Goal: Task Accomplishment & Management: Manage account settings

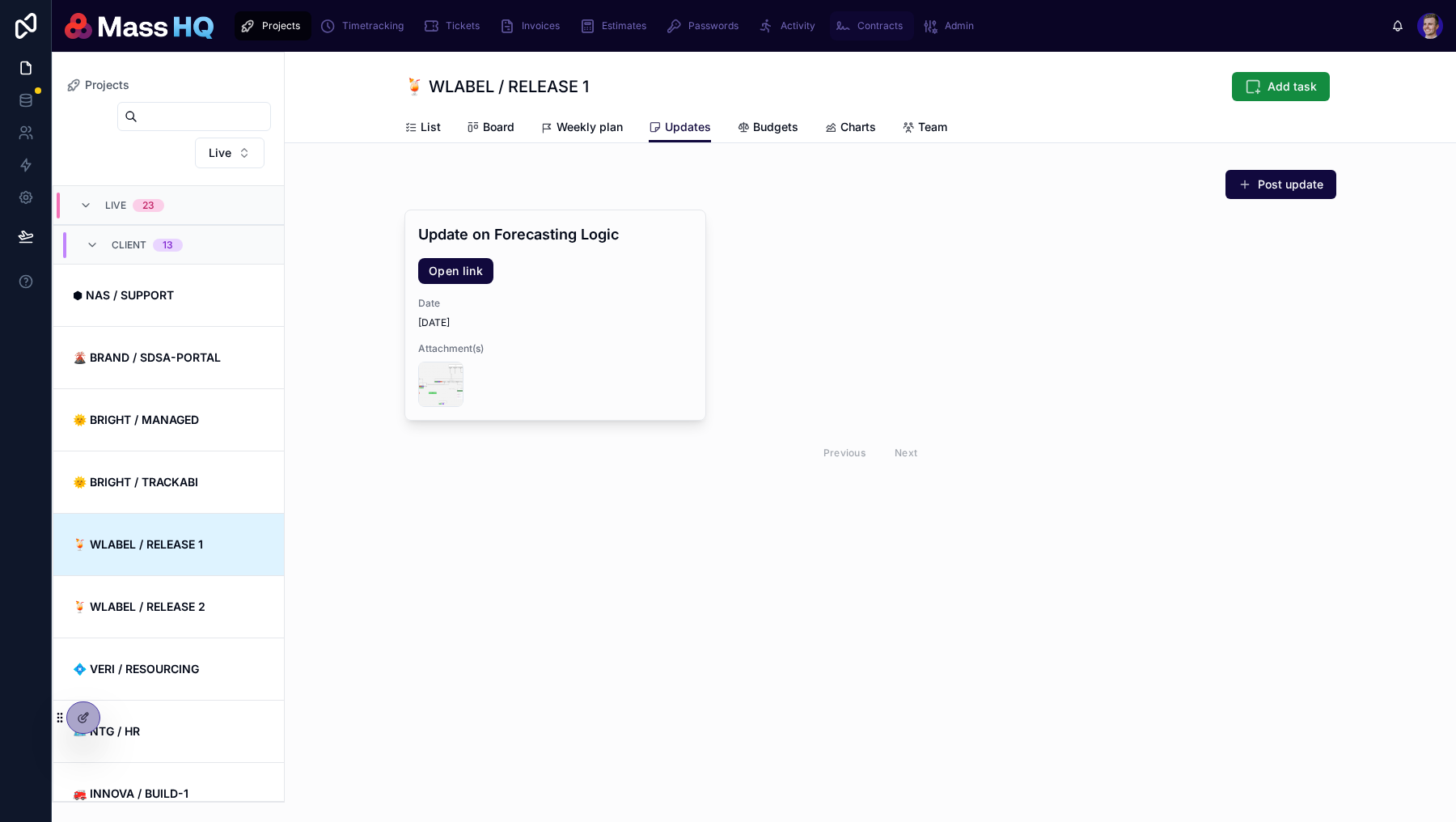
click at [889, 31] on span "Contracts" at bounding box center [880, 25] width 46 height 13
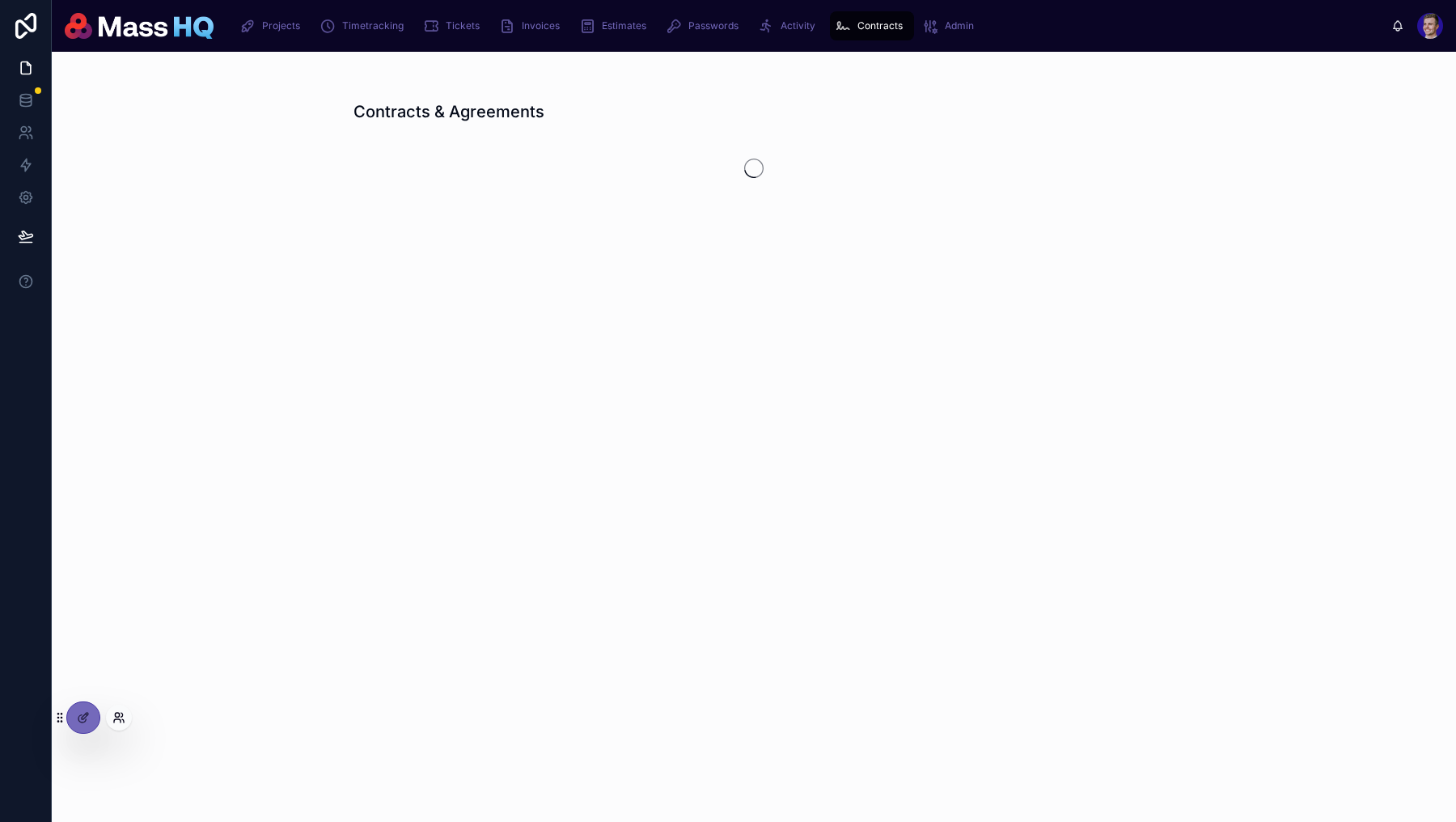
click at [122, 721] on icon at bounding box center [118, 717] width 13 height 13
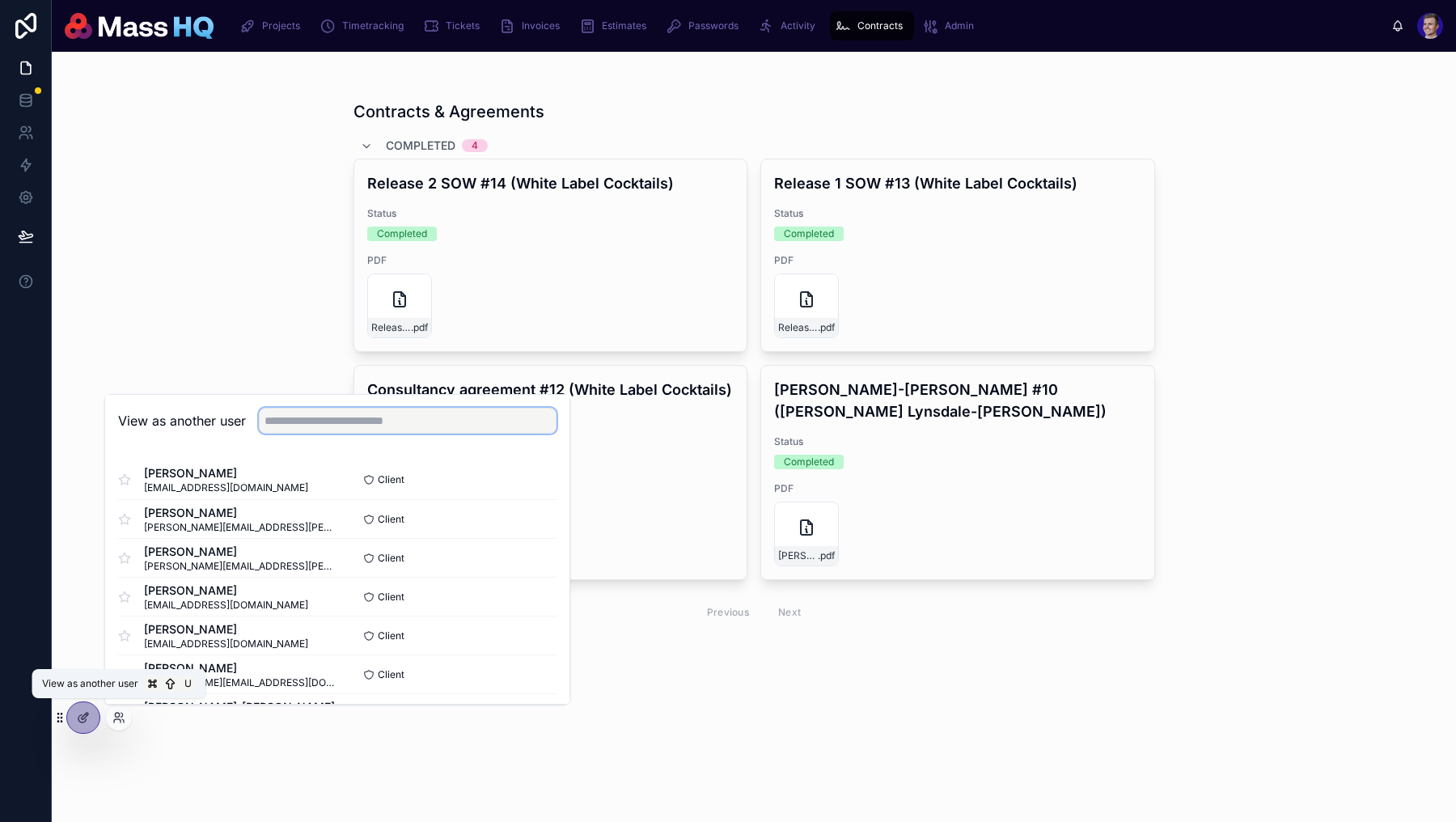
click at [398, 420] on input "text" at bounding box center [407, 421] width 298 height 26
click at [535, 477] on button "Select" at bounding box center [535, 481] width 42 height 24
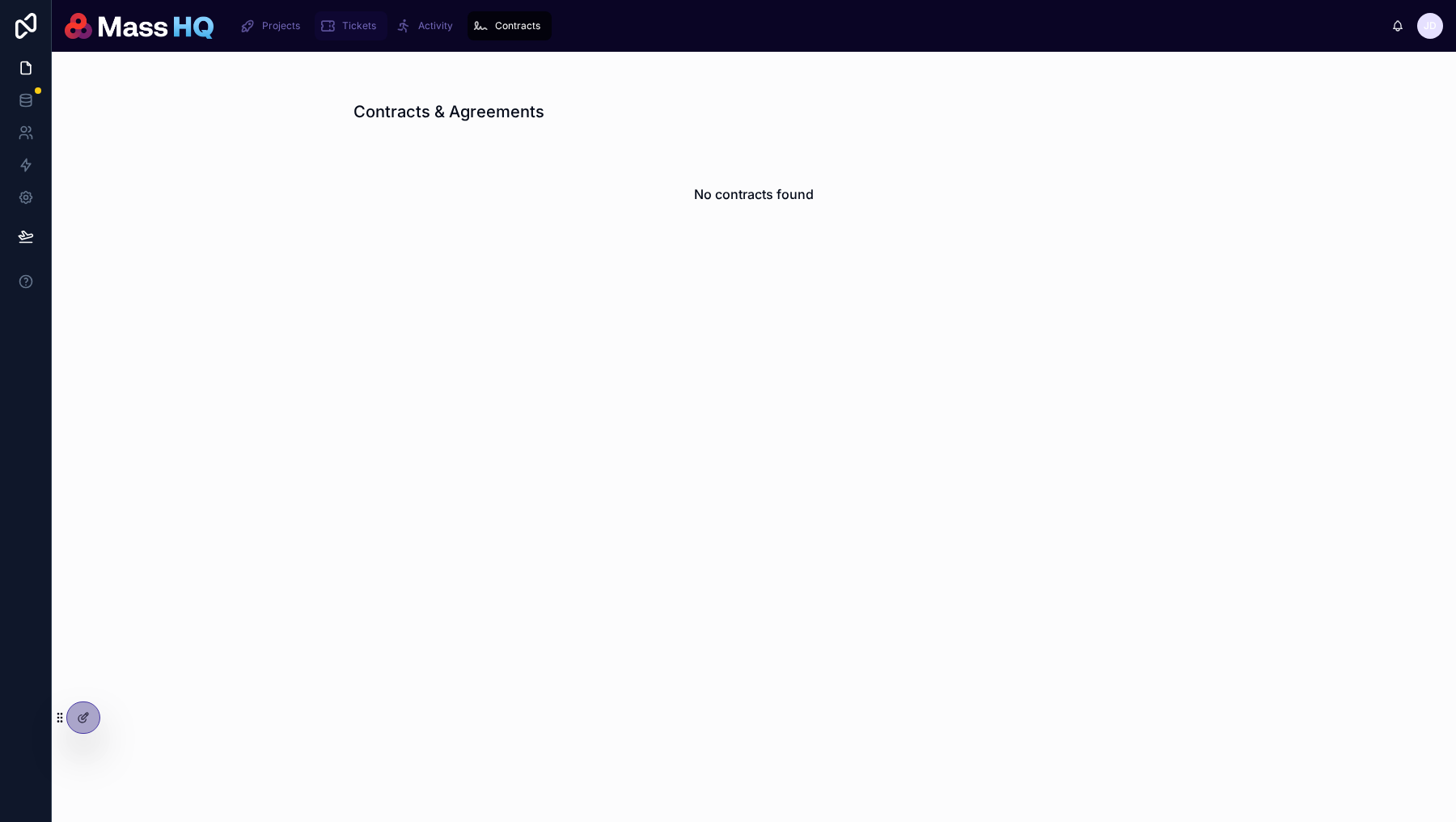
click at [373, 37] on div "Tickets" at bounding box center [351, 25] width 63 height 26
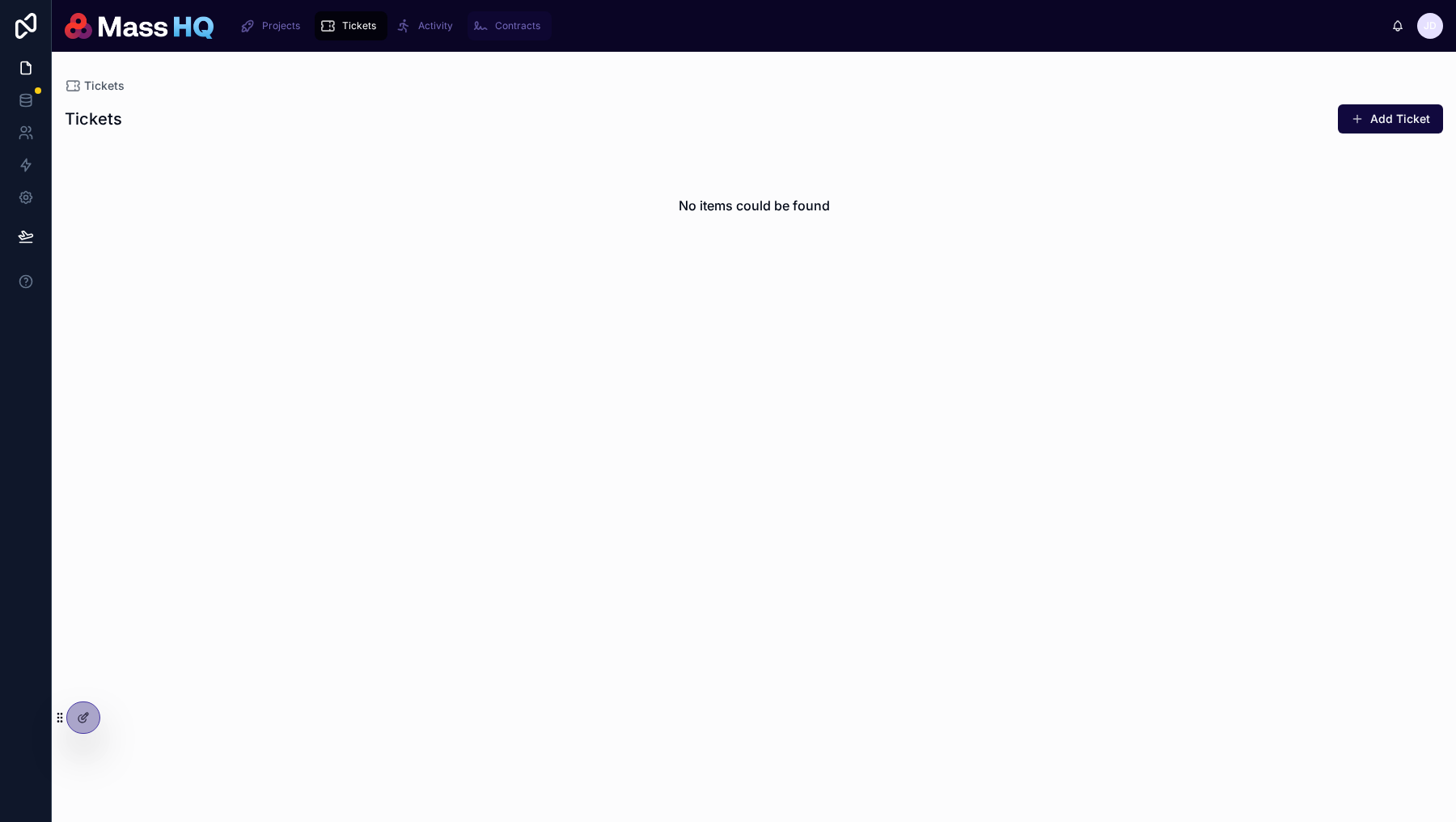
click at [535, 30] on span "Contracts" at bounding box center [518, 25] width 46 height 13
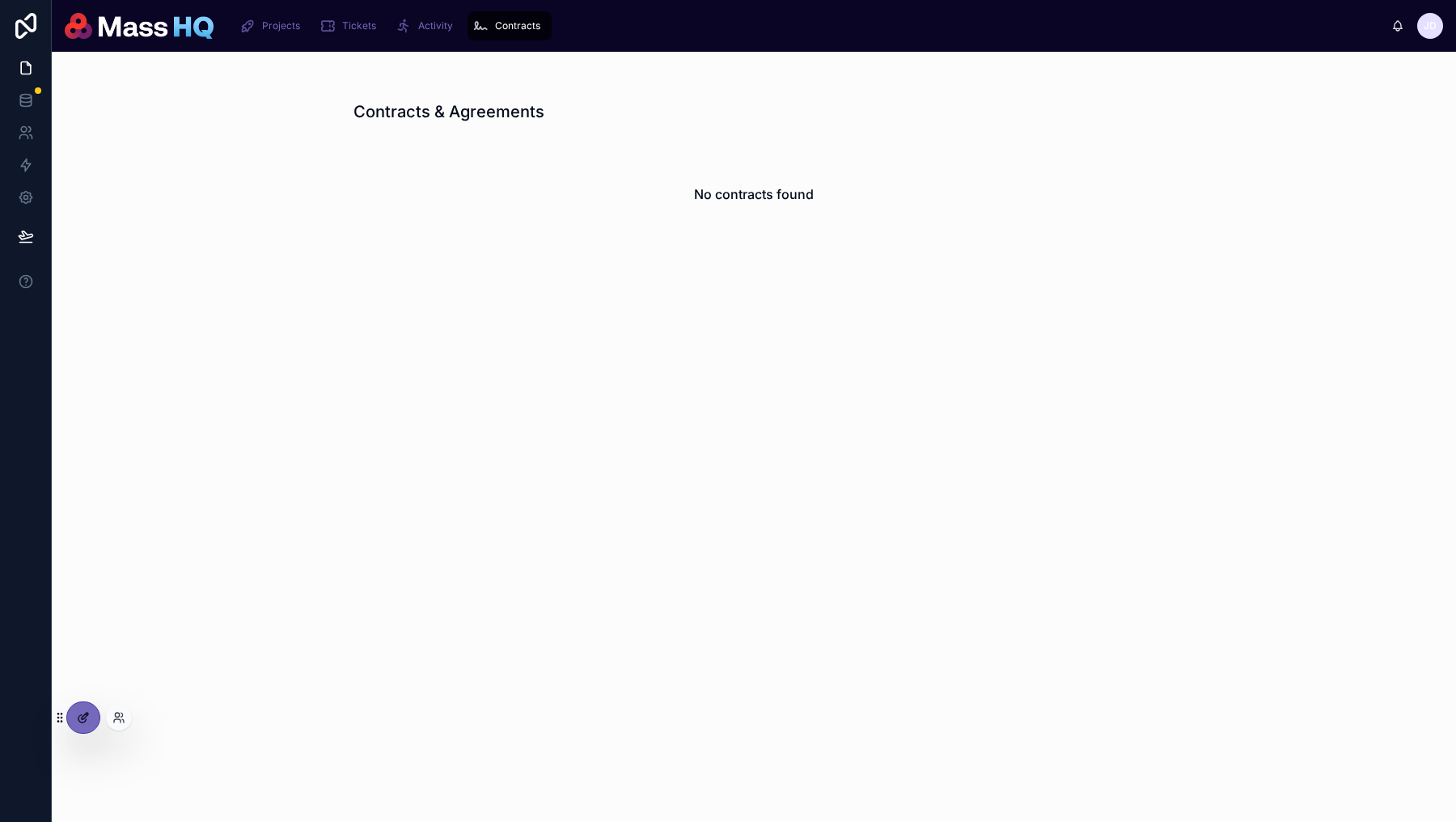
click at [82, 722] on icon at bounding box center [83, 717] width 13 height 13
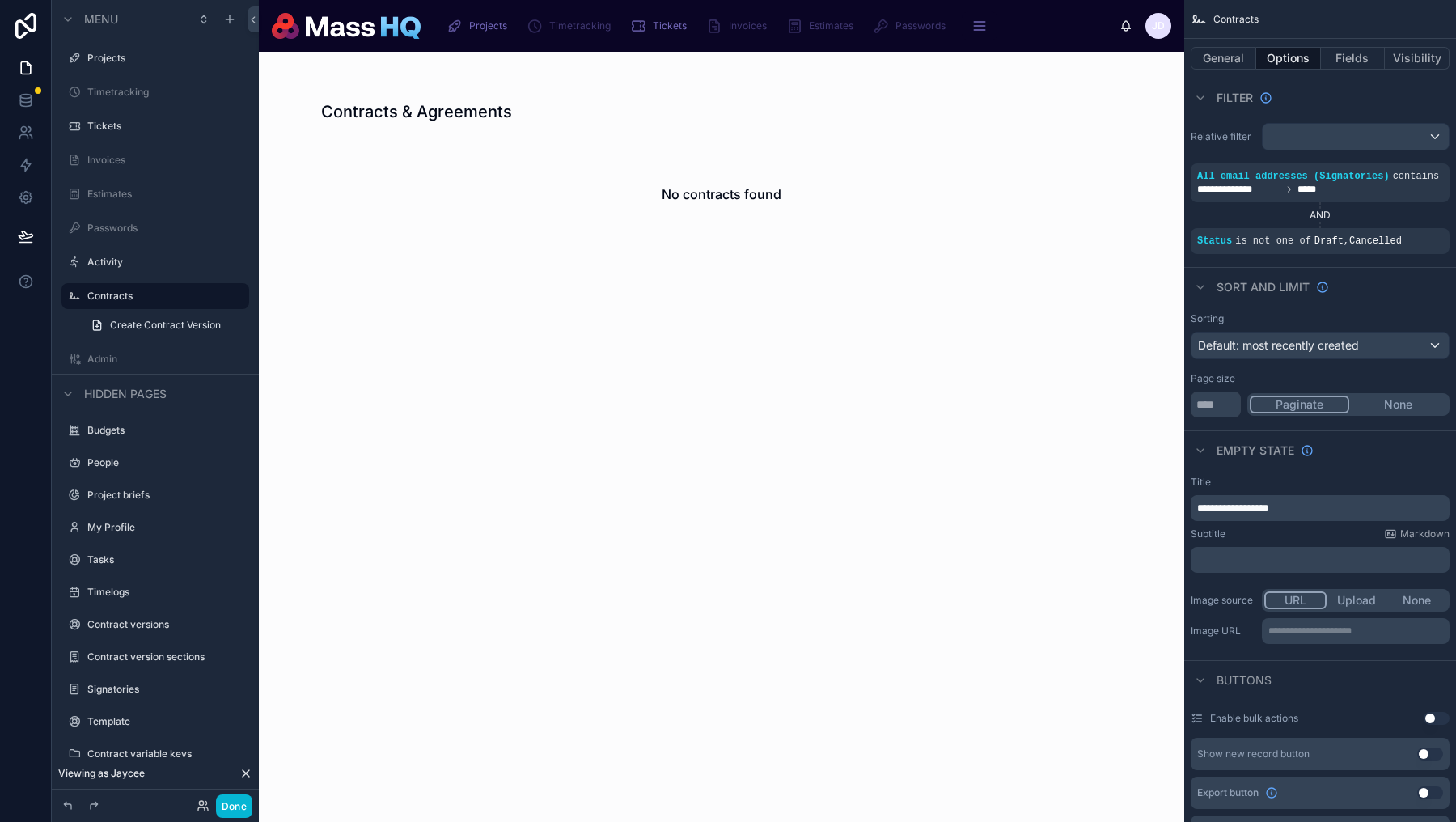
click at [609, 192] on div at bounding box center [723, 179] width 828 height 255
click at [551, 143] on div "No contracts found" at bounding box center [722, 194] width 802 height 123
click at [140, 286] on div "Contracts" at bounding box center [155, 296] width 181 height 26
click at [137, 296] on label "Contracts" at bounding box center [153, 296] width 130 height 13
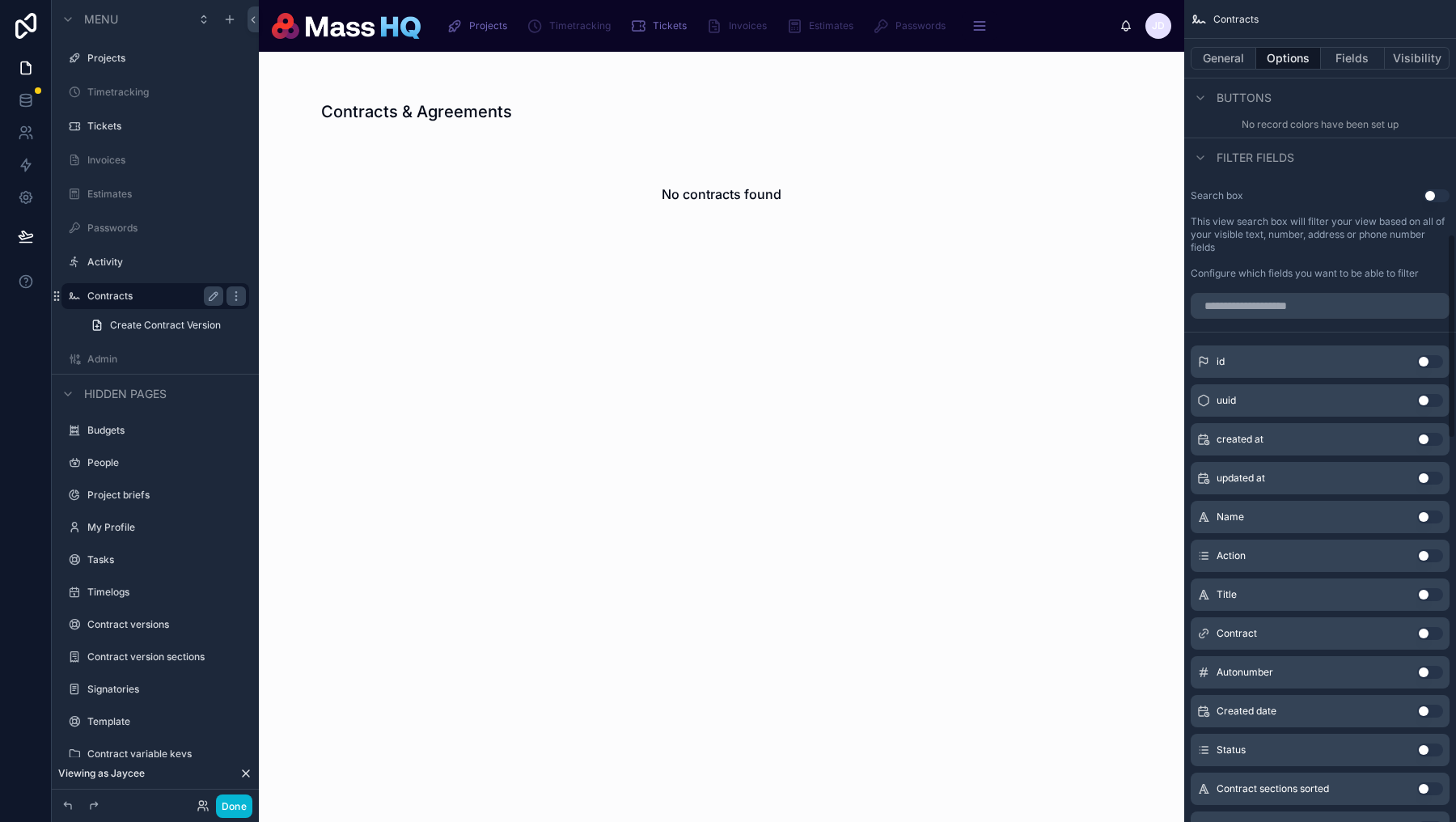
scroll to position [885, 0]
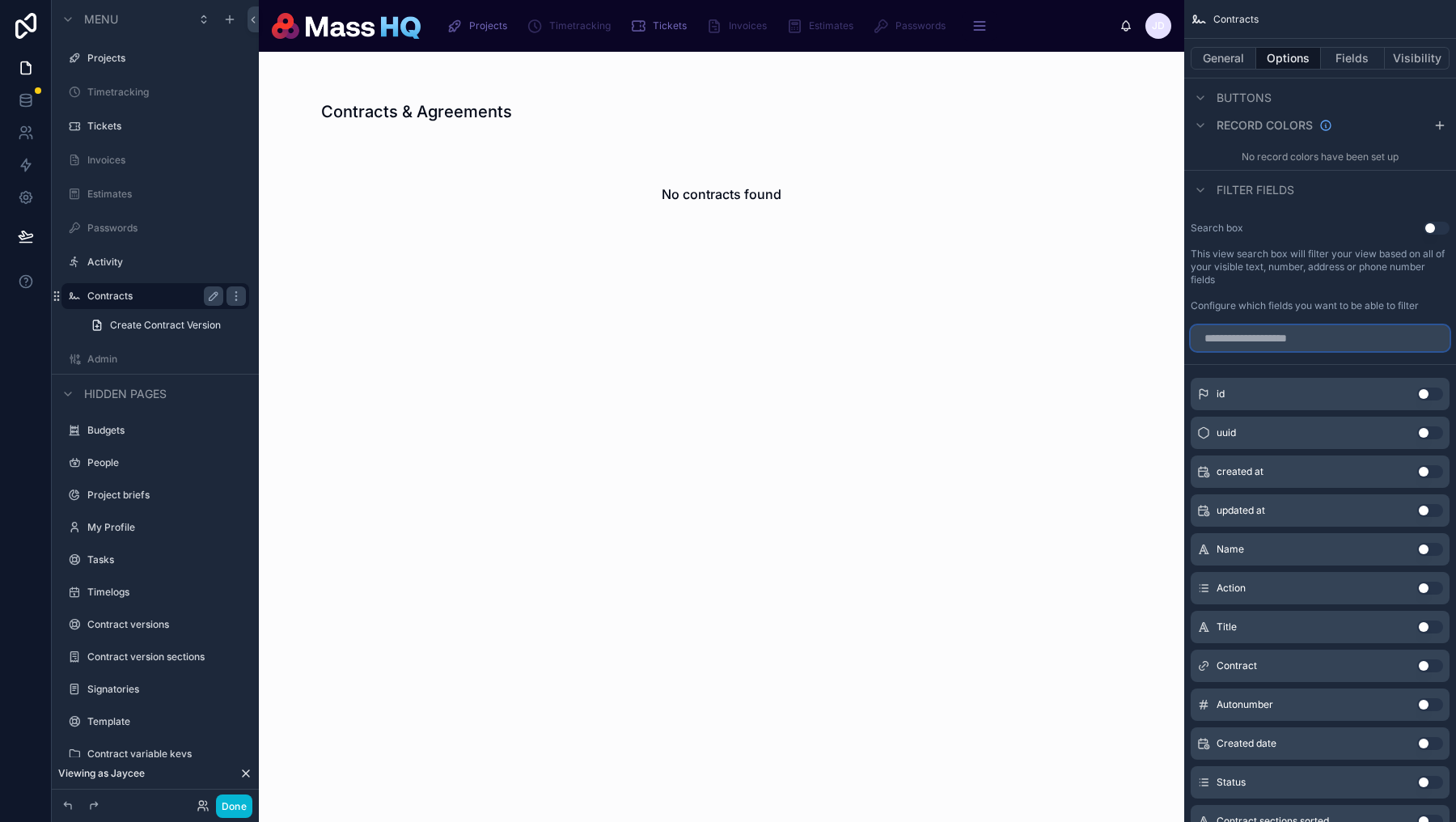
click at [1293, 351] on input "scrollable content" at bounding box center [1320, 338] width 259 height 26
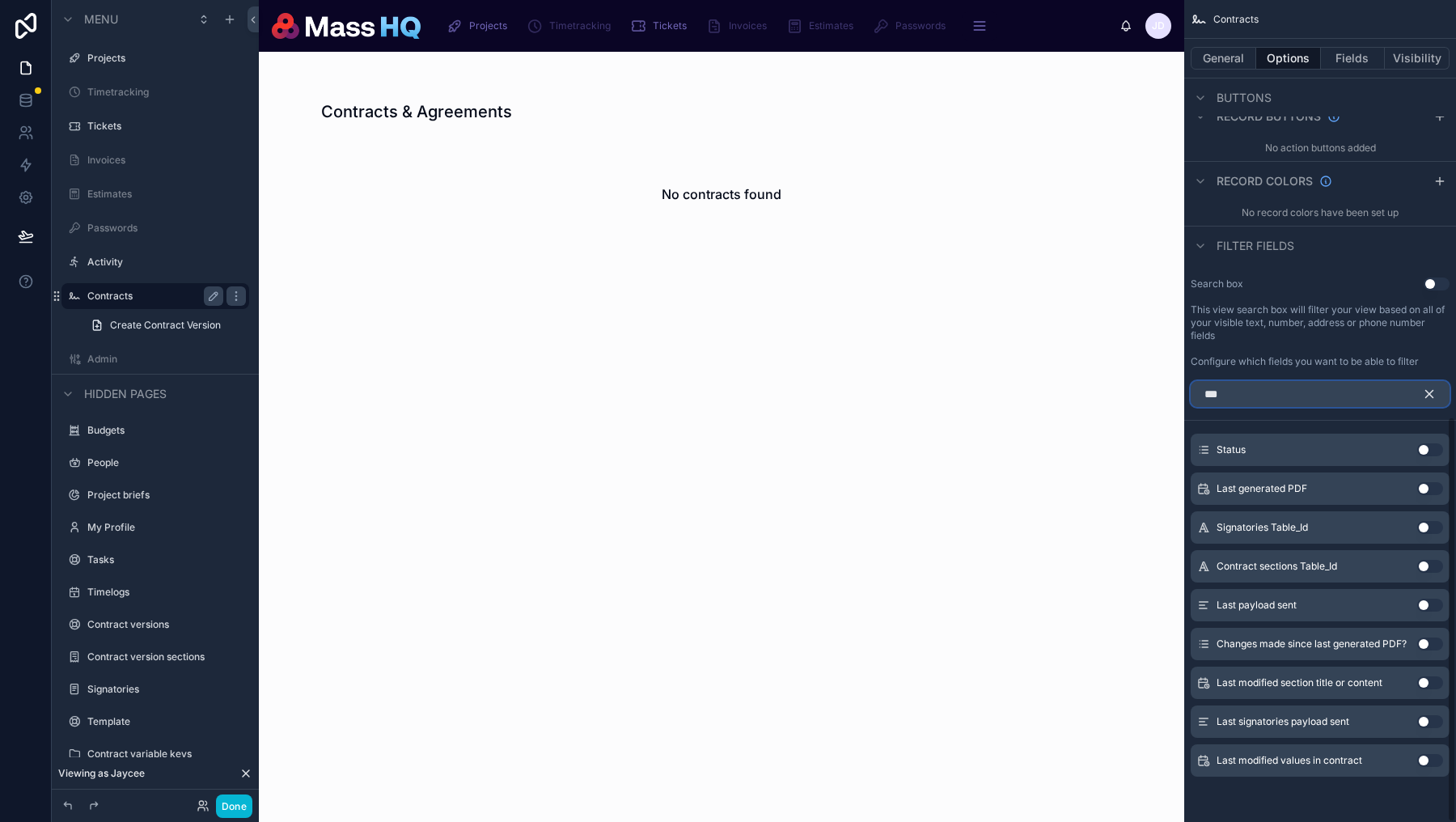
scroll to position [532, 0]
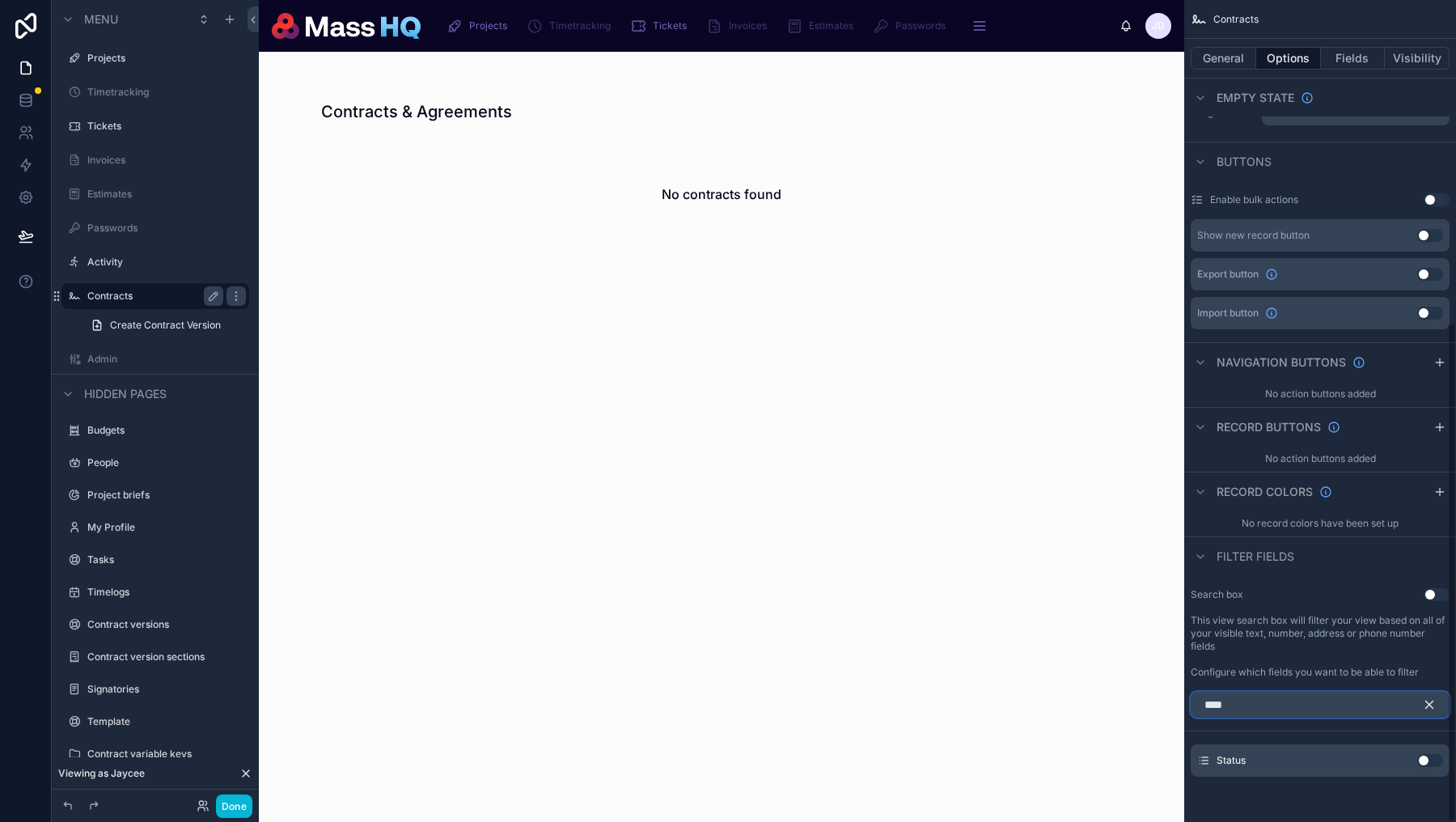
type input "****"
click at [1434, 760] on button "Use setting" at bounding box center [1430, 760] width 26 height 13
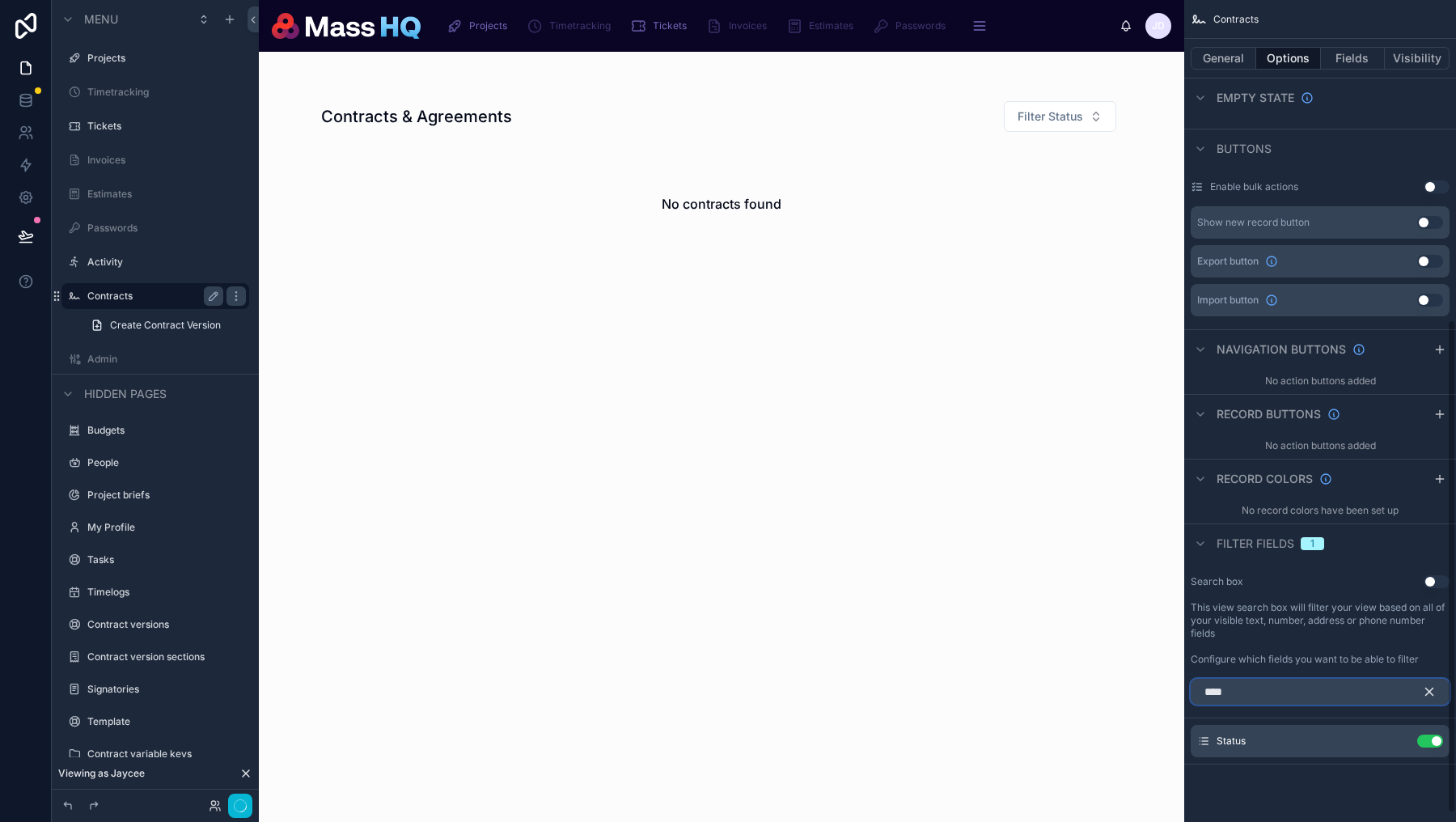
click at [1346, 704] on input "****" at bounding box center [1320, 691] width 259 height 26
click at [1400, 748] on icon "scrollable content" at bounding box center [1398, 740] width 13 height 13
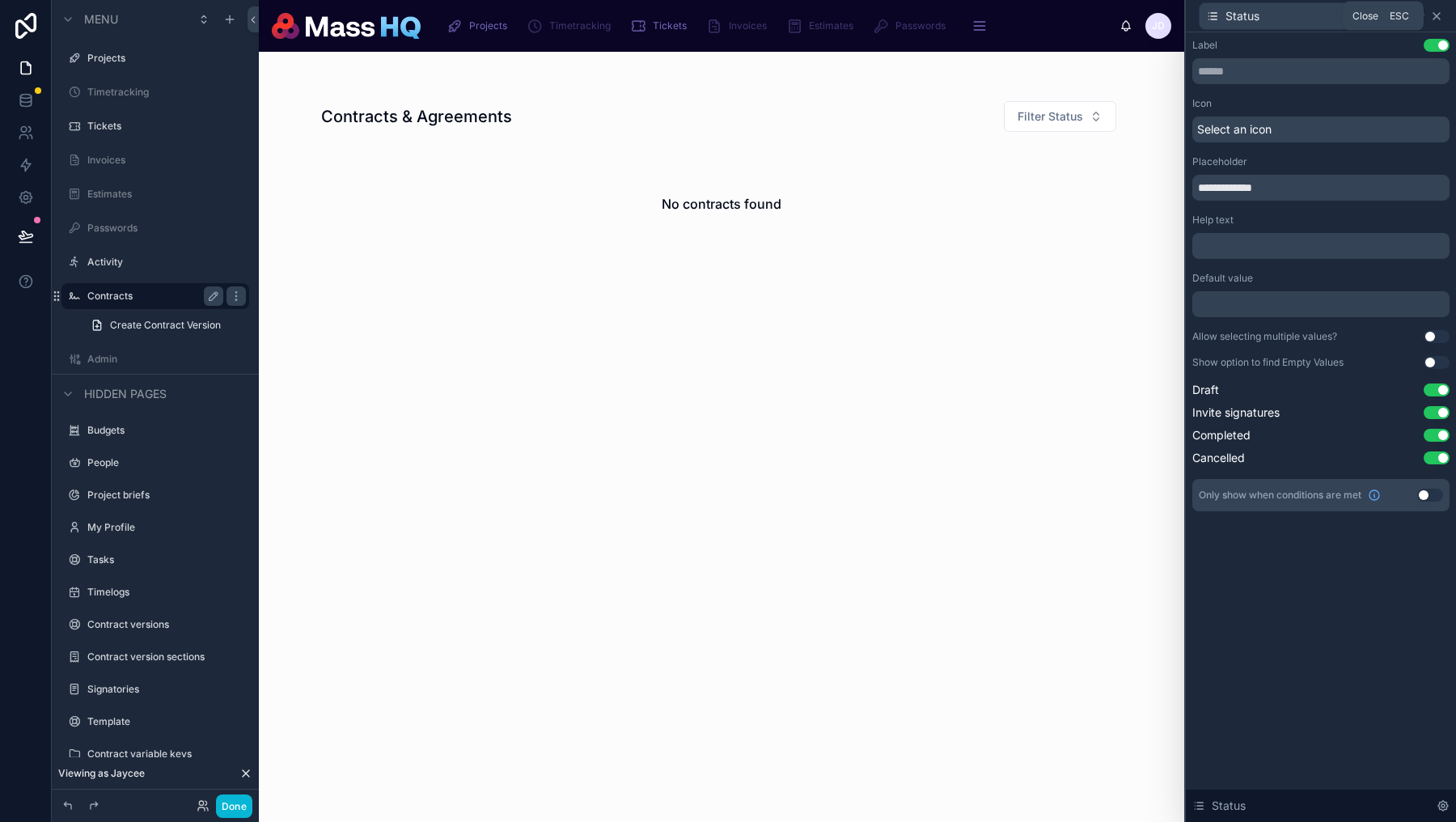
click at [1437, 17] on icon at bounding box center [1437, 16] width 7 height 7
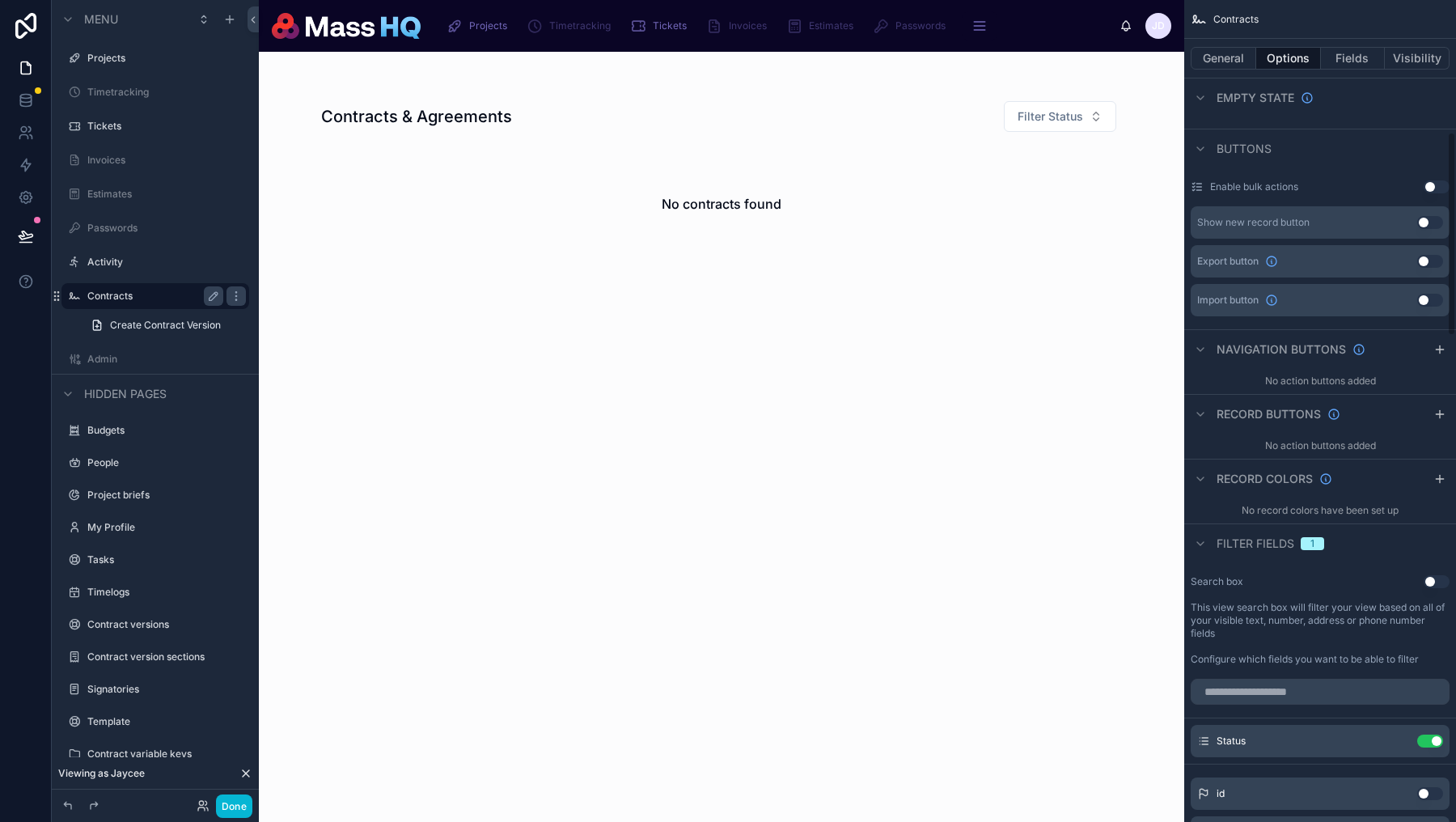
scroll to position [0, 0]
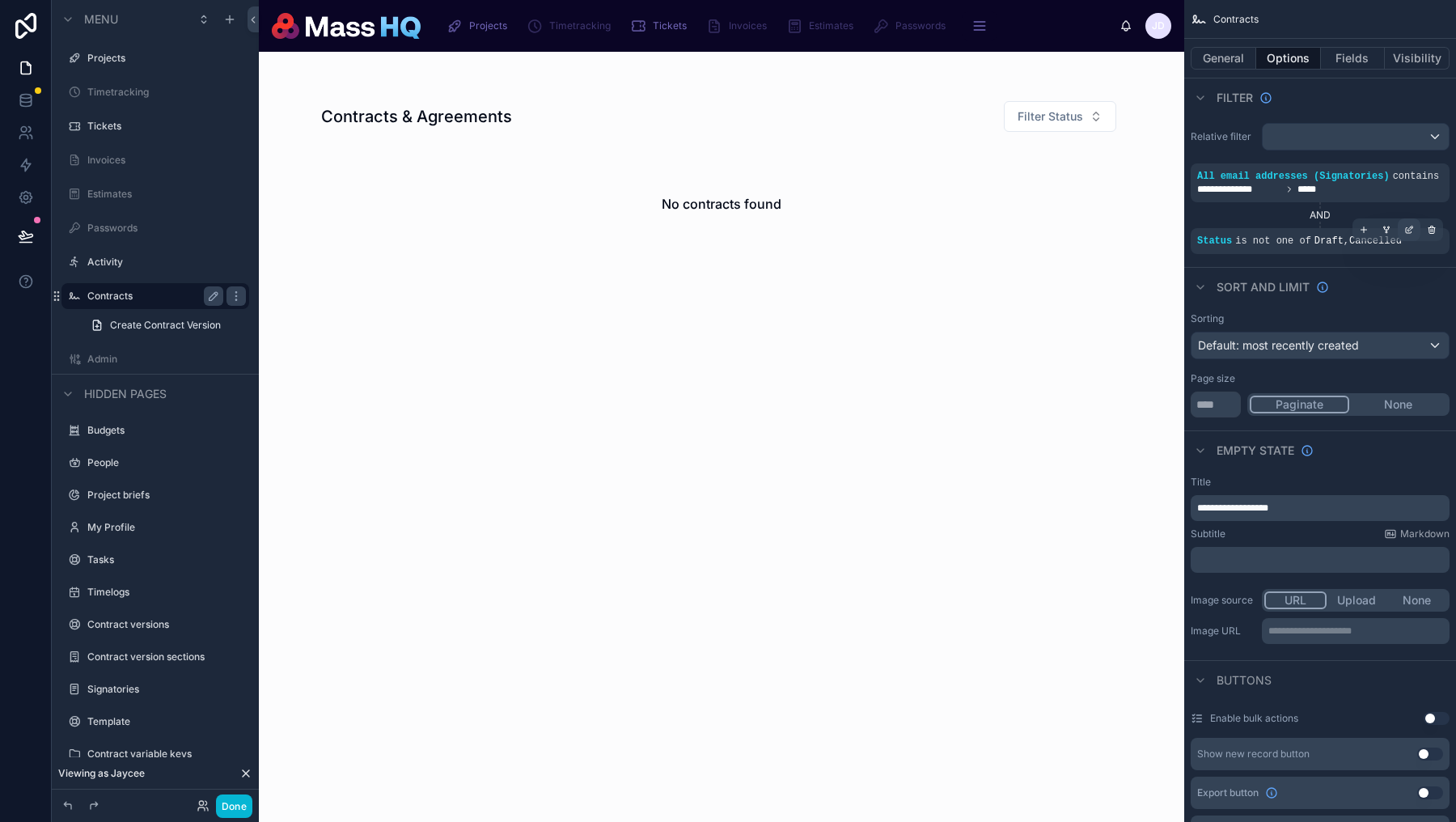
click at [1403, 240] on div "scrollable content" at bounding box center [1409, 229] width 23 height 23
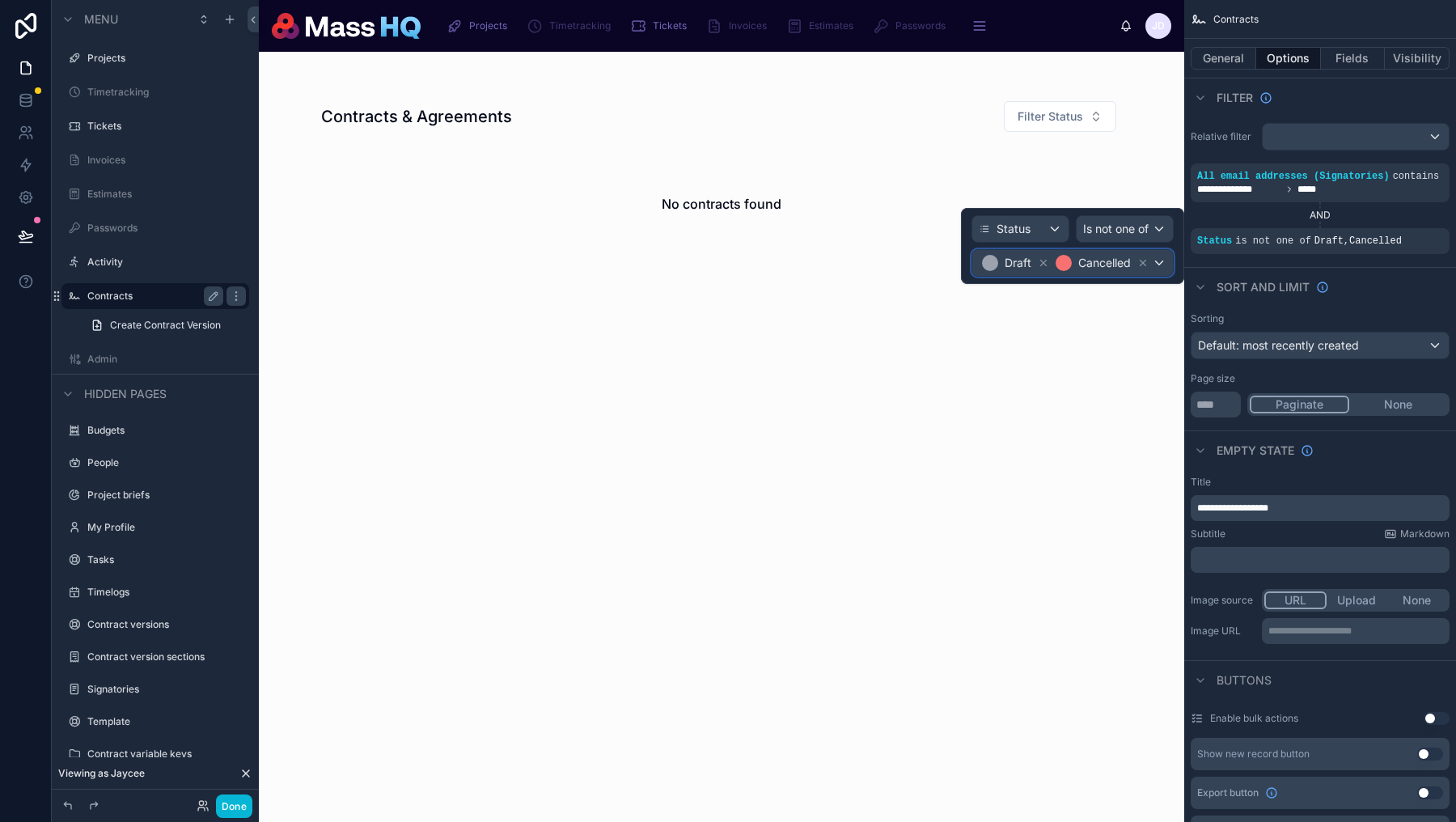
click at [1163, 263] on div "Draft Cancelled" at bounding box center [1073, 263] width 201 height 26
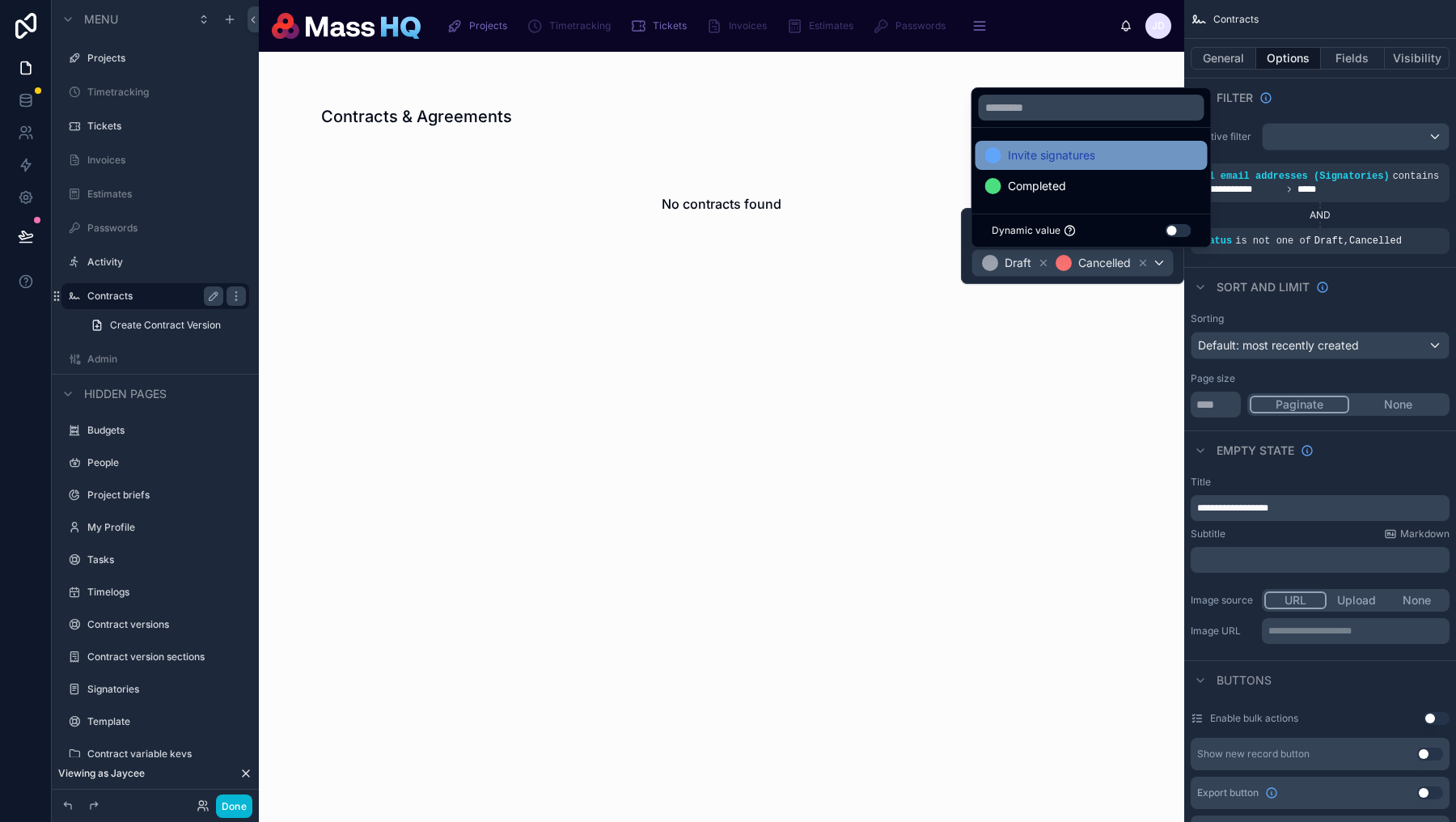
click at [1109, 167] on div "Invite signatures" at bounding box center [1091, 155] width 232 height 30
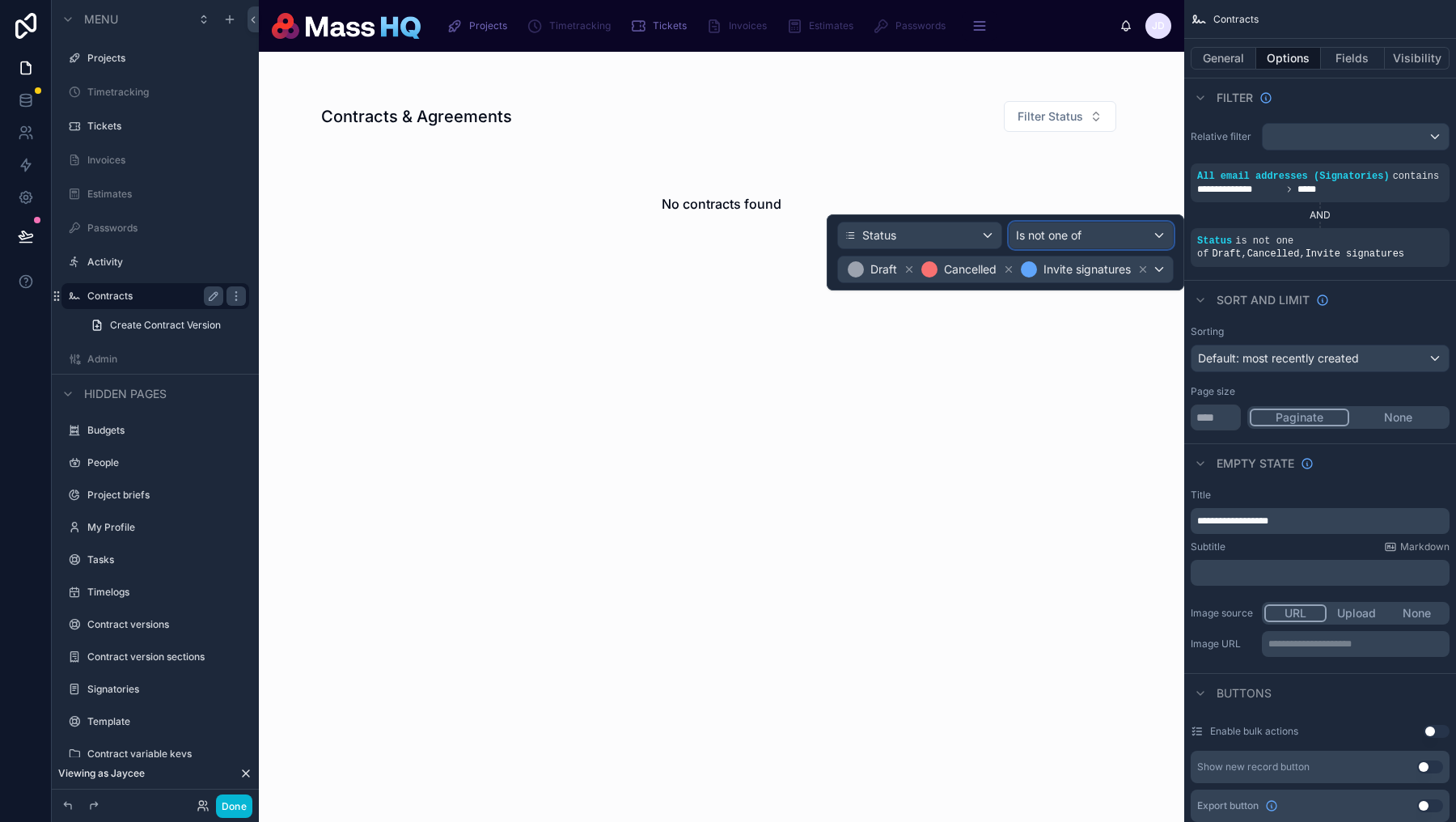
click at [1081, 231] on span "Is not one of" at bounding box center [1049, 235] width 66 height 16
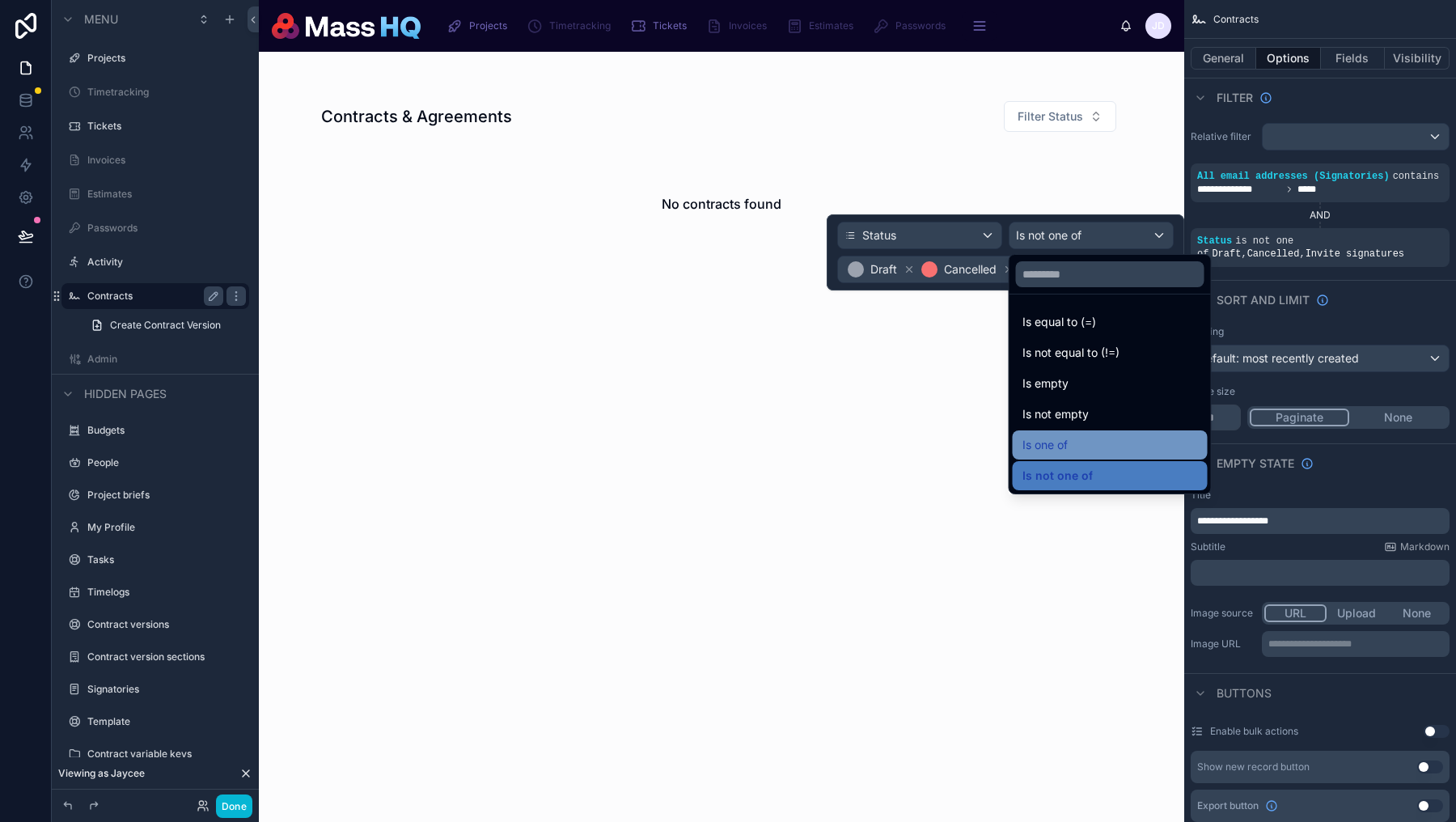
click at [1071, 445] on div "Is one of" at bounding box center [1110, 444] width 175 height 19
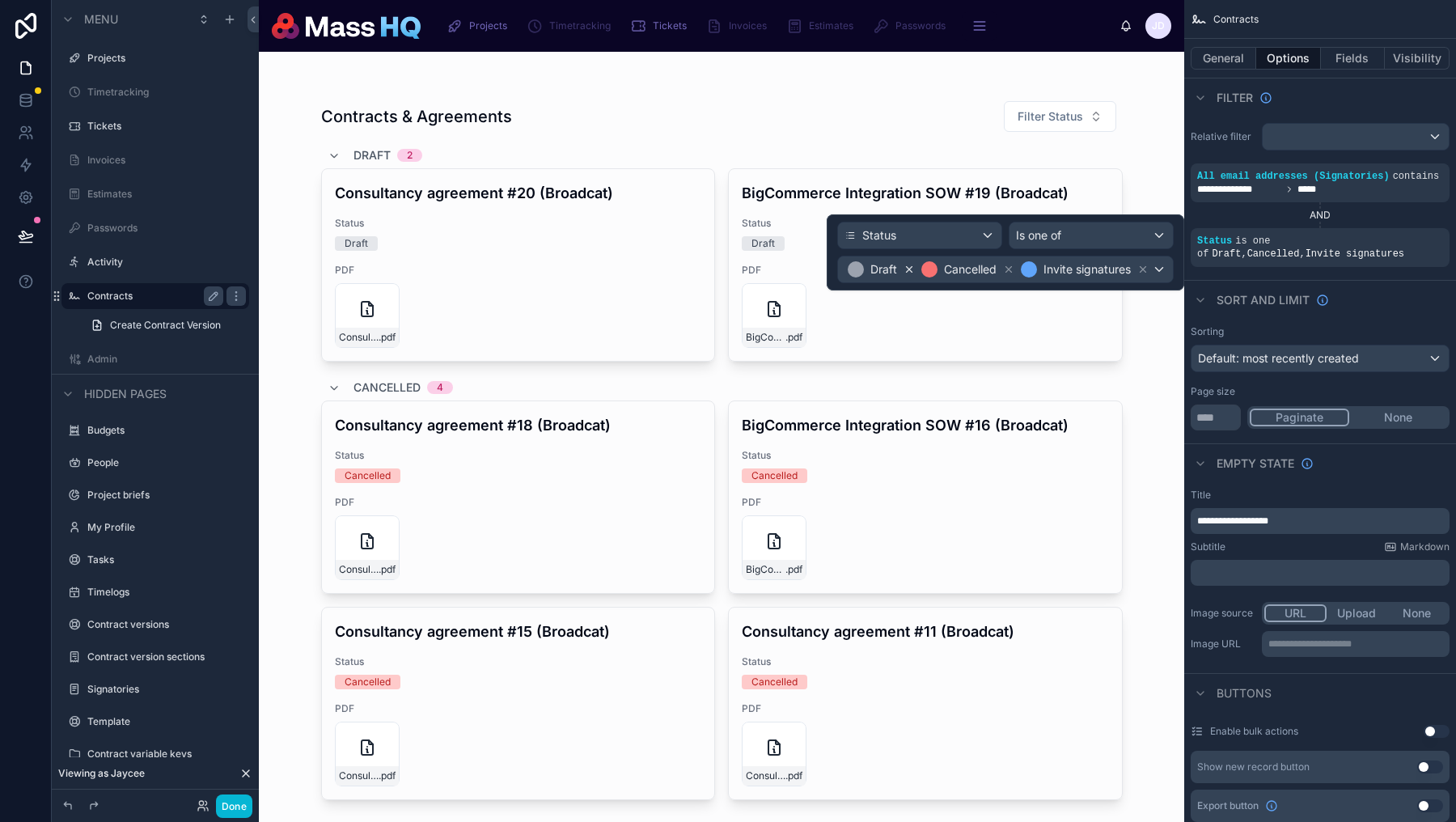
click at [907, 269] on icon at bounding box center [909, 269] width 11 height 11
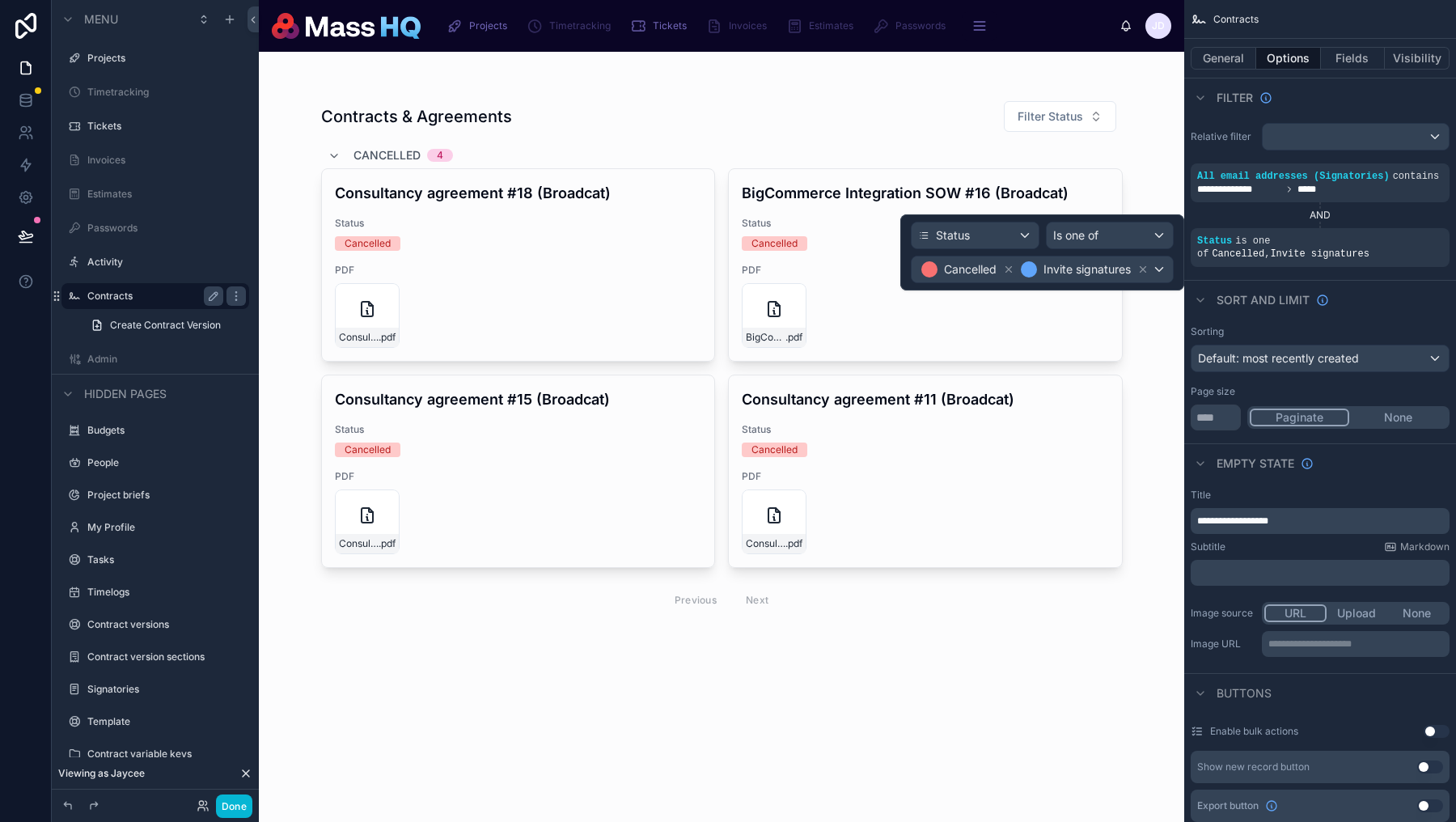
click at [1428, 319] on div "Sort And Limit" at bounding box center [1320, 299] width 271 height 39
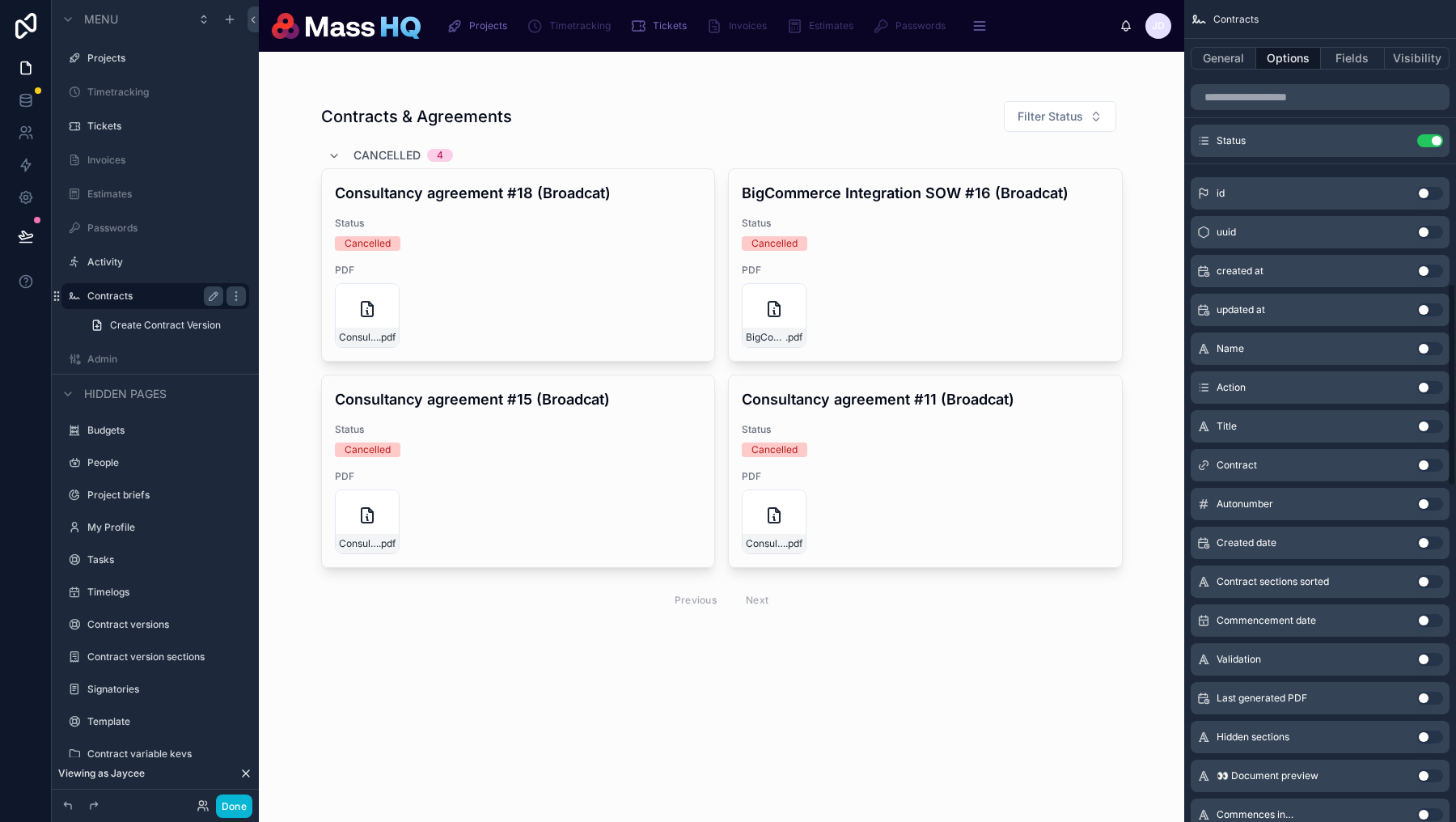
scroll to position [1144, 0]
click at [1394, 147] on icon "scrollable content" at bounding box center [1398, 142] width 8 height 8
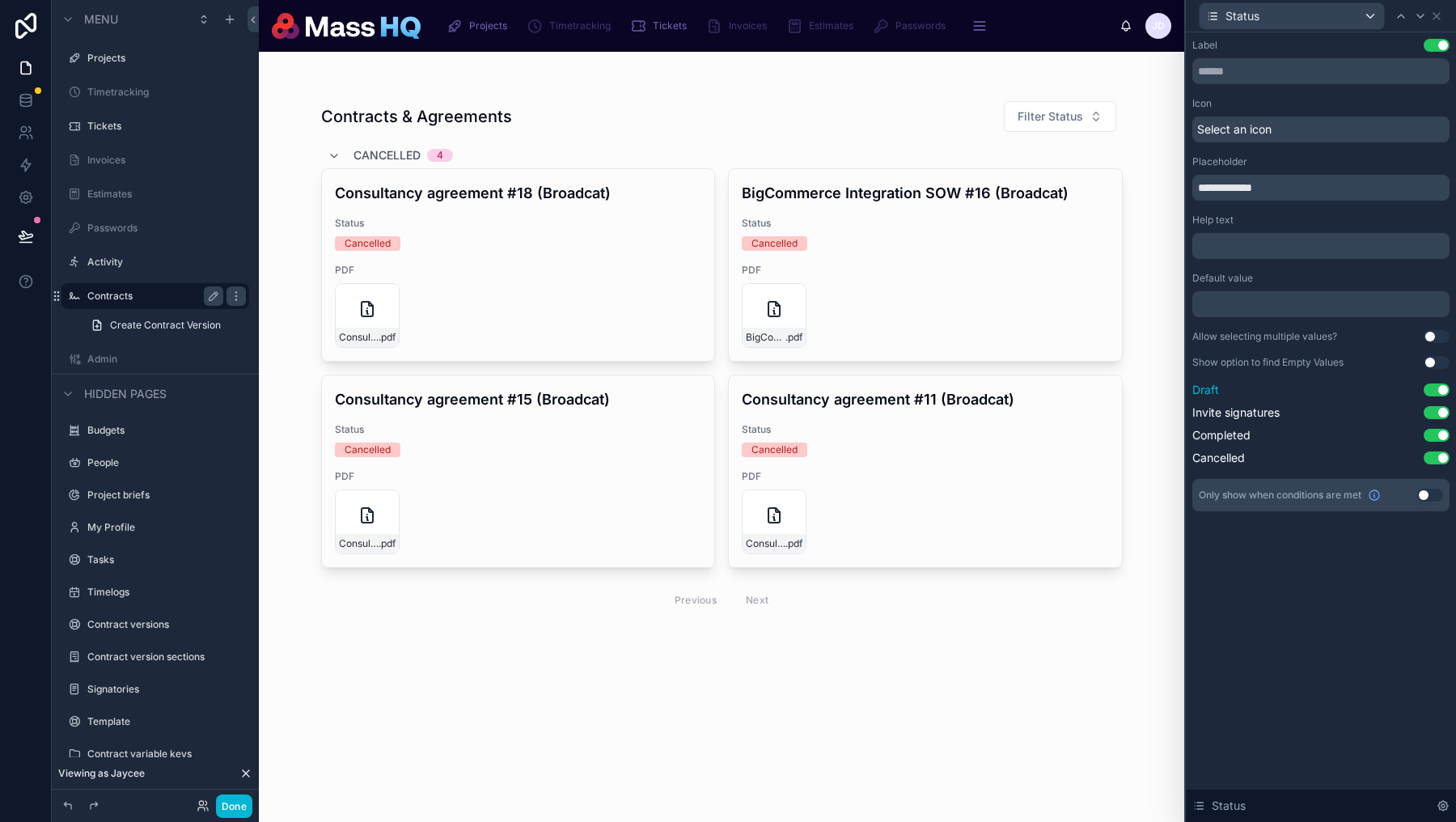
click at [1438, 391] on button "Use setting" at bounding box center [1437, 390] width 26 height 13
click at [1438, 19] on icon at bounding box center [1437, 16] width 13 height 13
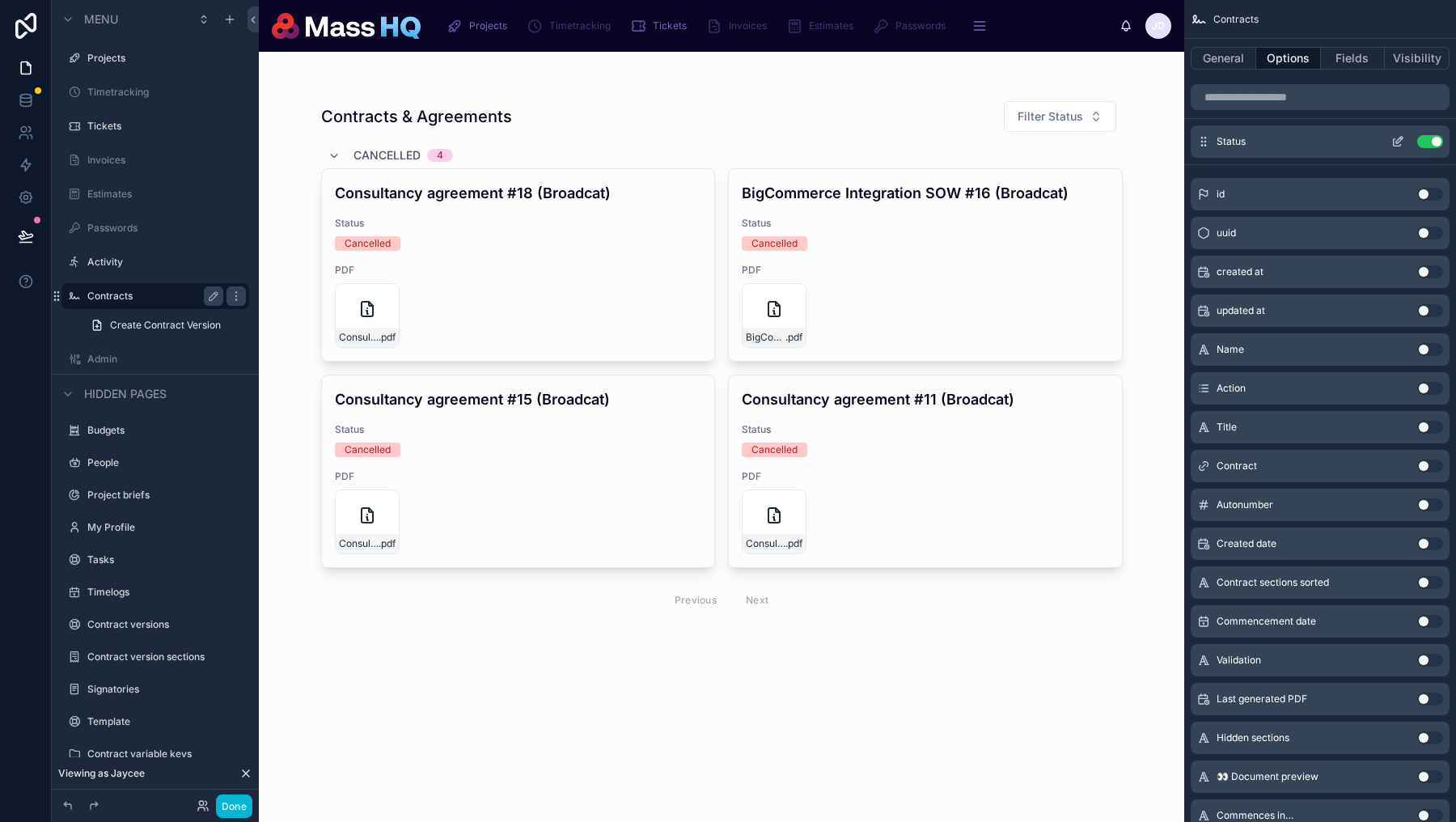
click at [1393, 148] on icon "scrollable content" at bounding box center [1398, 141] width 13 height 13
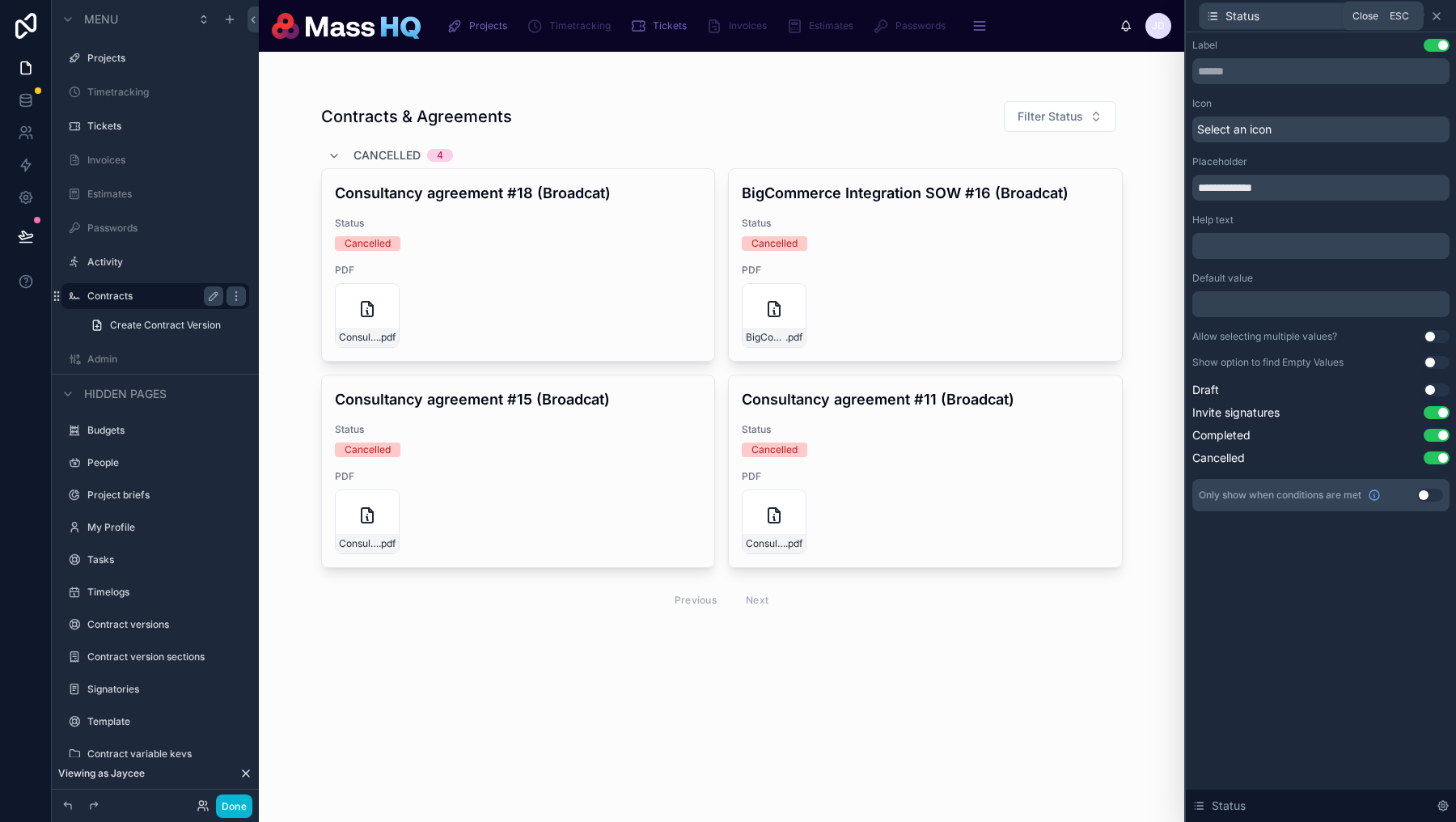
click at [1438, 17] on icon at bounding box center [1437, 16] width 7 height 7
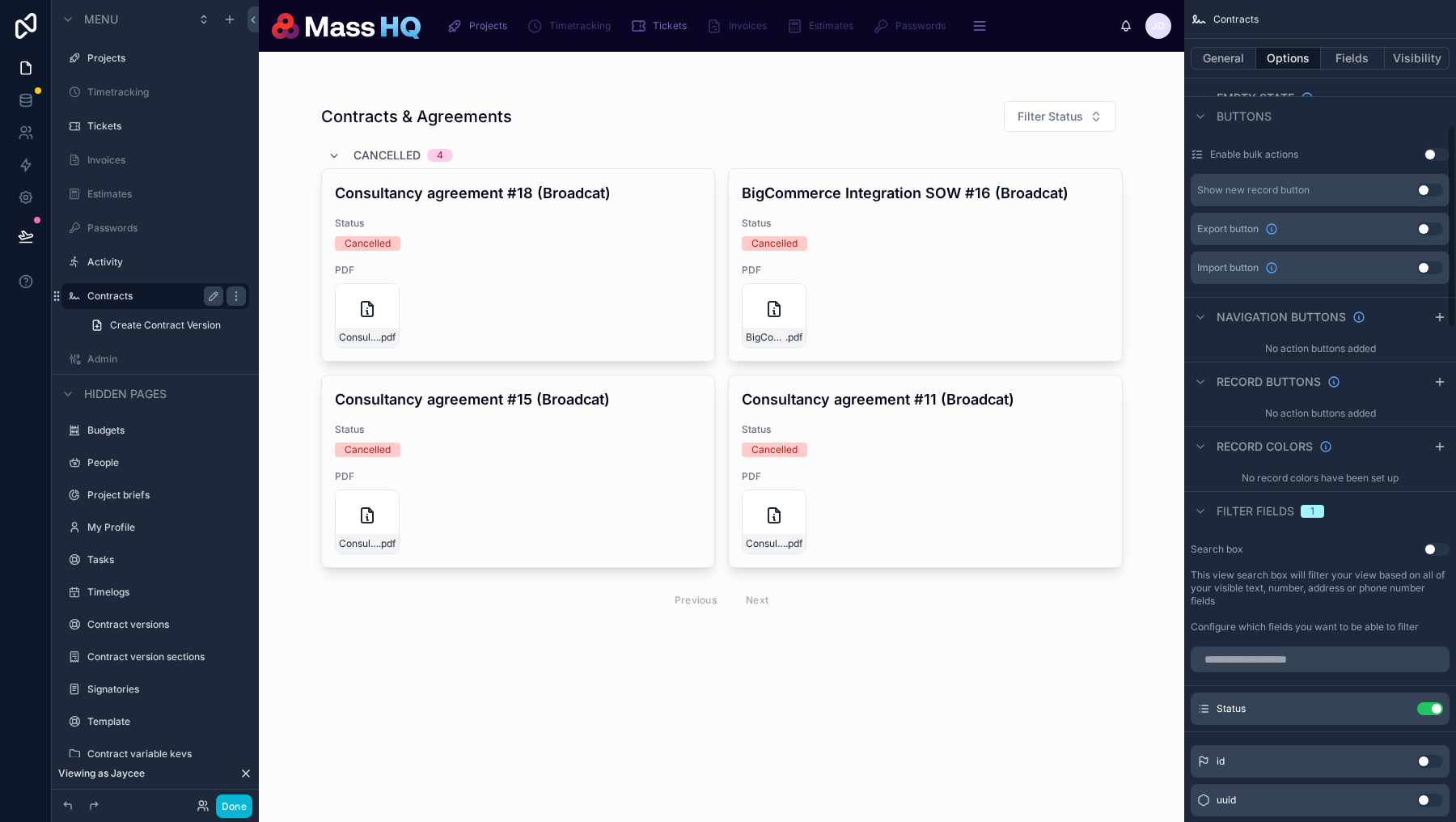
scroll to position [0, 0]
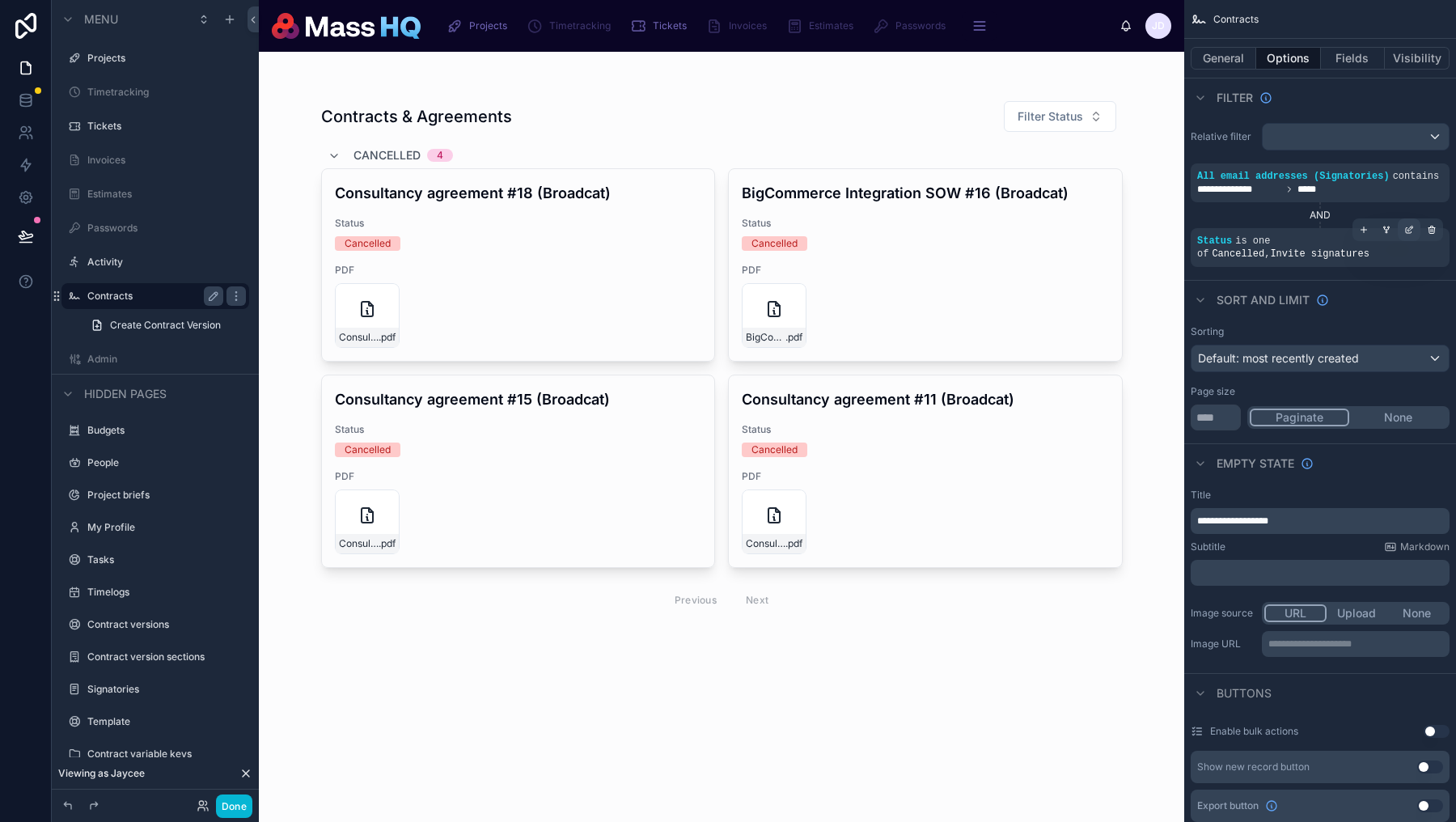
click at [1409, 231] on icon "scrollable content" at bounding box center [1411, 228] width 5 height 5
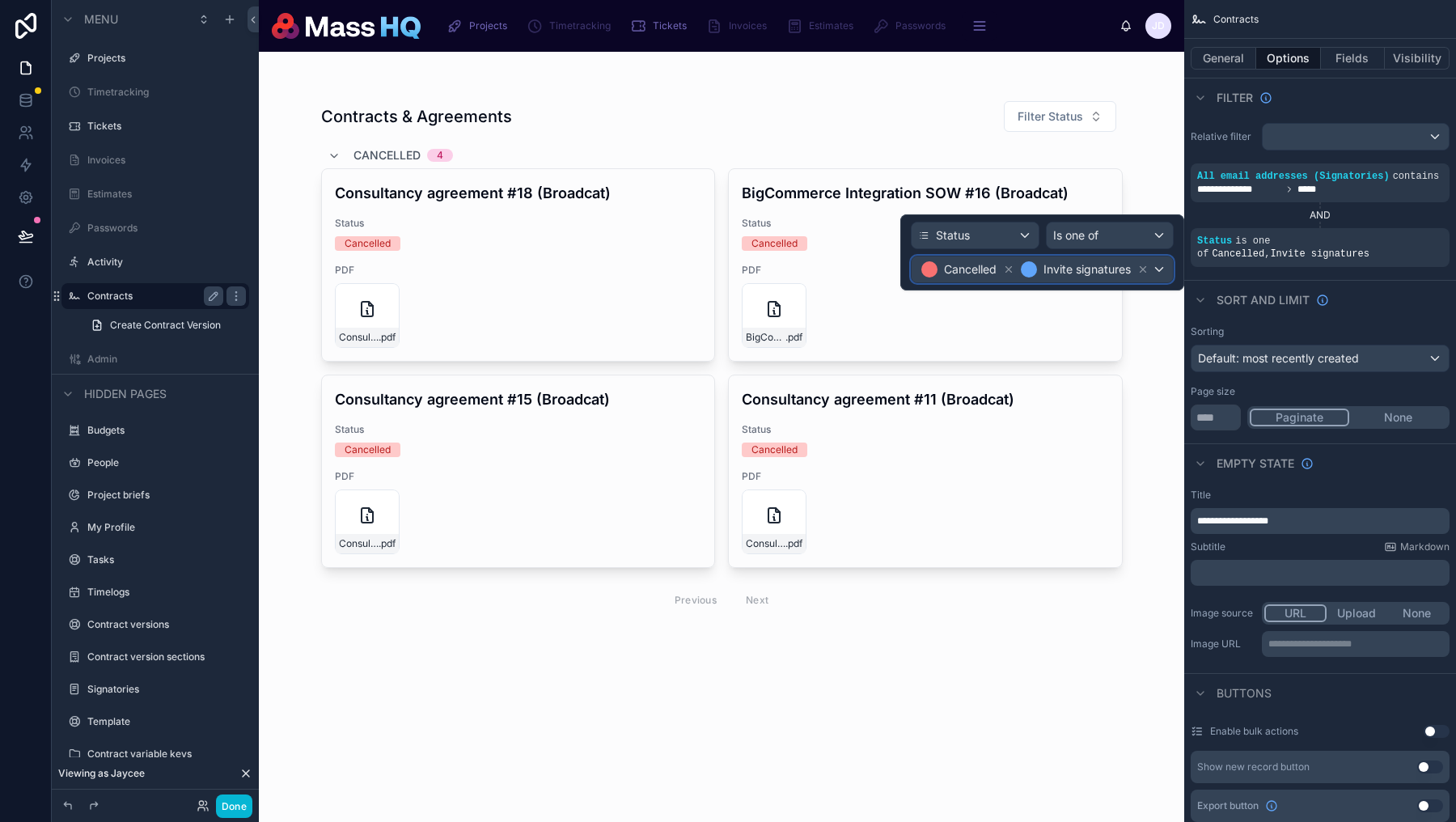
click at [1167, 271] on div "Cancelled Invite signatures" at bounding box center [1043, 269] width 261 height 26
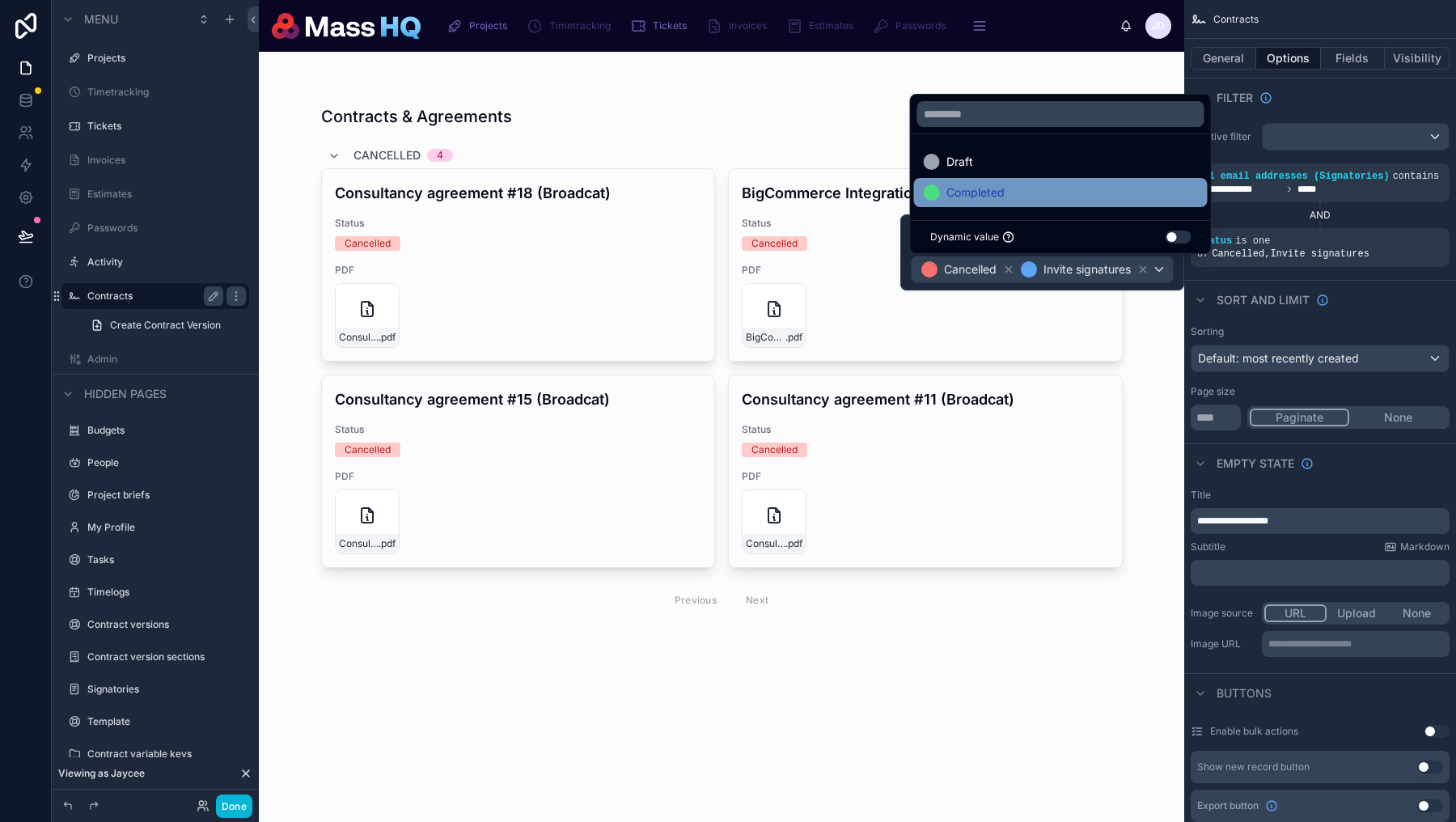
click at [1025, 197] on div "Completed" at bounding box center [1061, 192] width 274 height 19
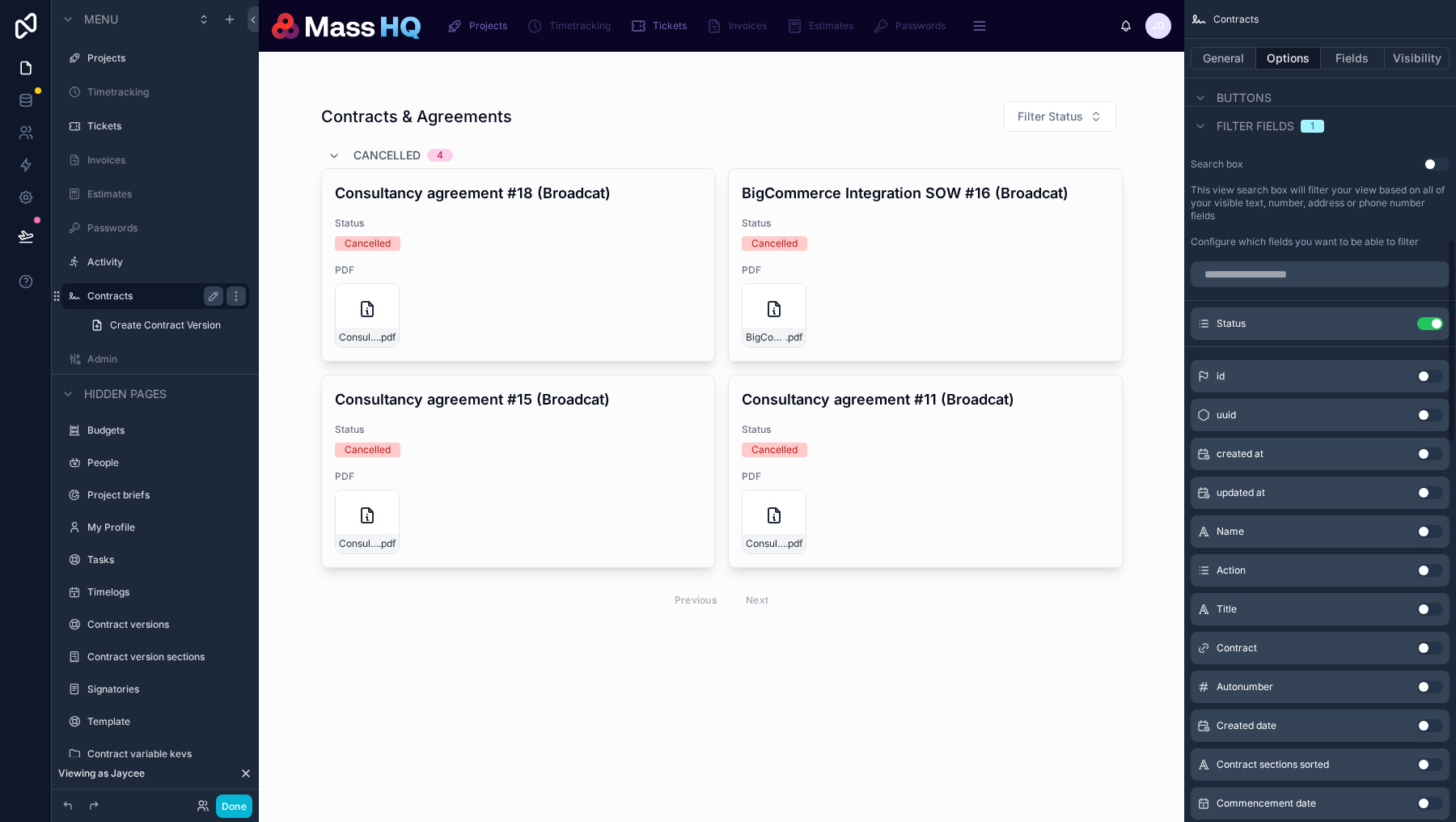
scroll to position [967, 0]
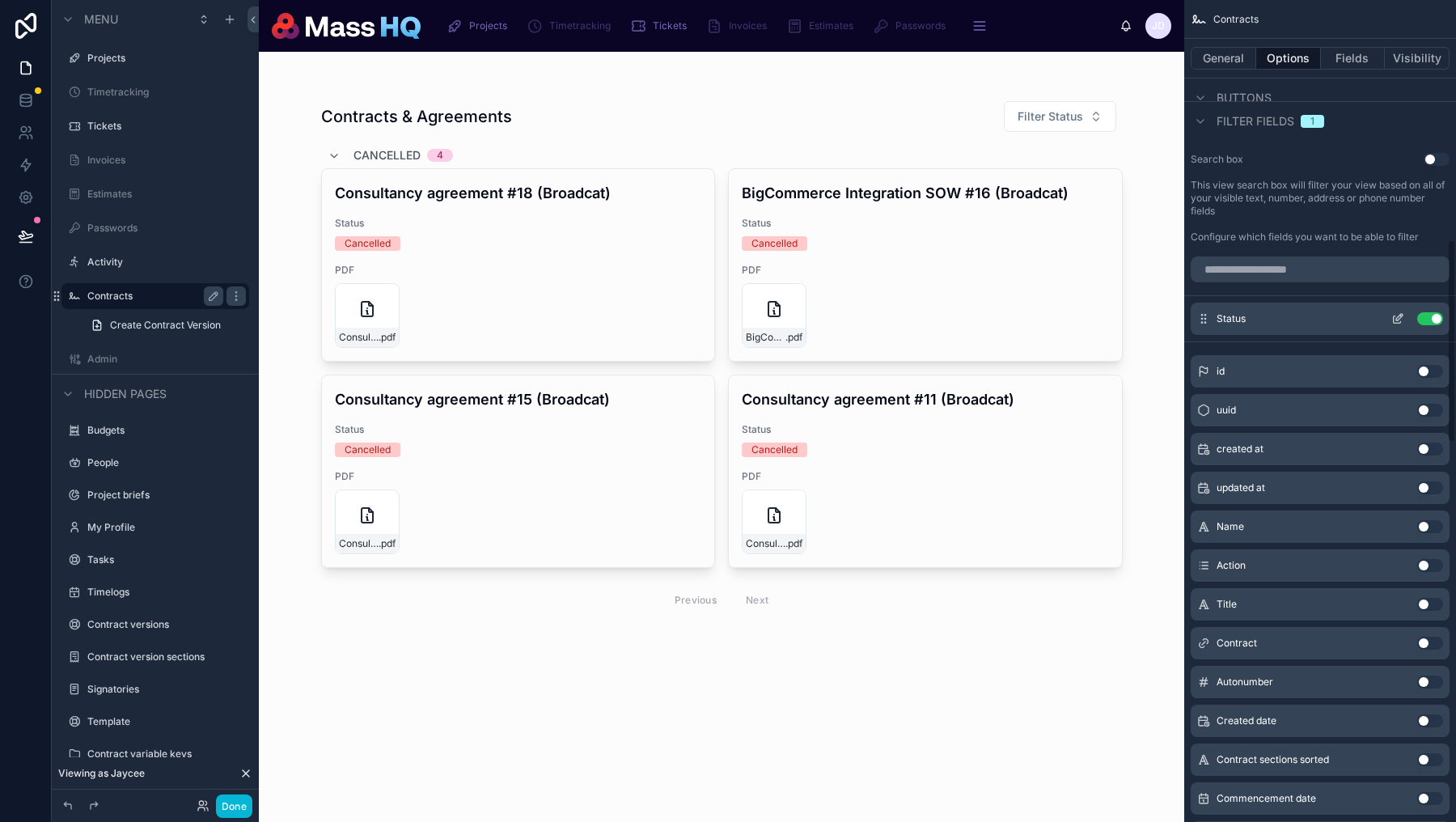
click at [1390, 324] on div "Status Use setting" at bounding box center [1320, 319] width 259 height 32
click at [1391, 325] on button "scrollable content" at bounding box center [1398, 318] width 26 height 13
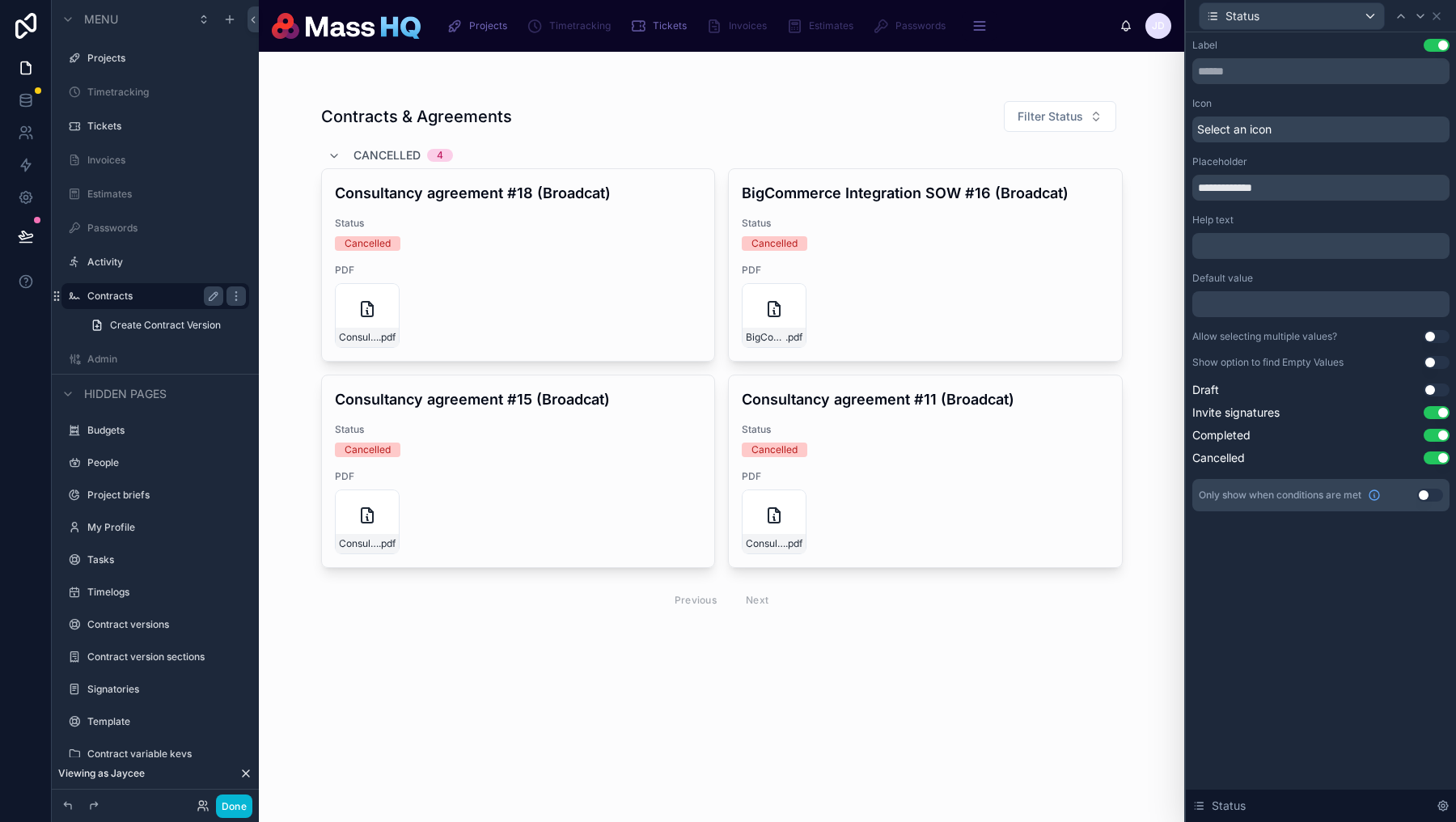
click at [1435, 334] on button "Use setting" at bounding box center [1437, 336] width 26 height 13
click at [1292, 67] on input "text" at bounding box center [1321, 71] width 257 height 26
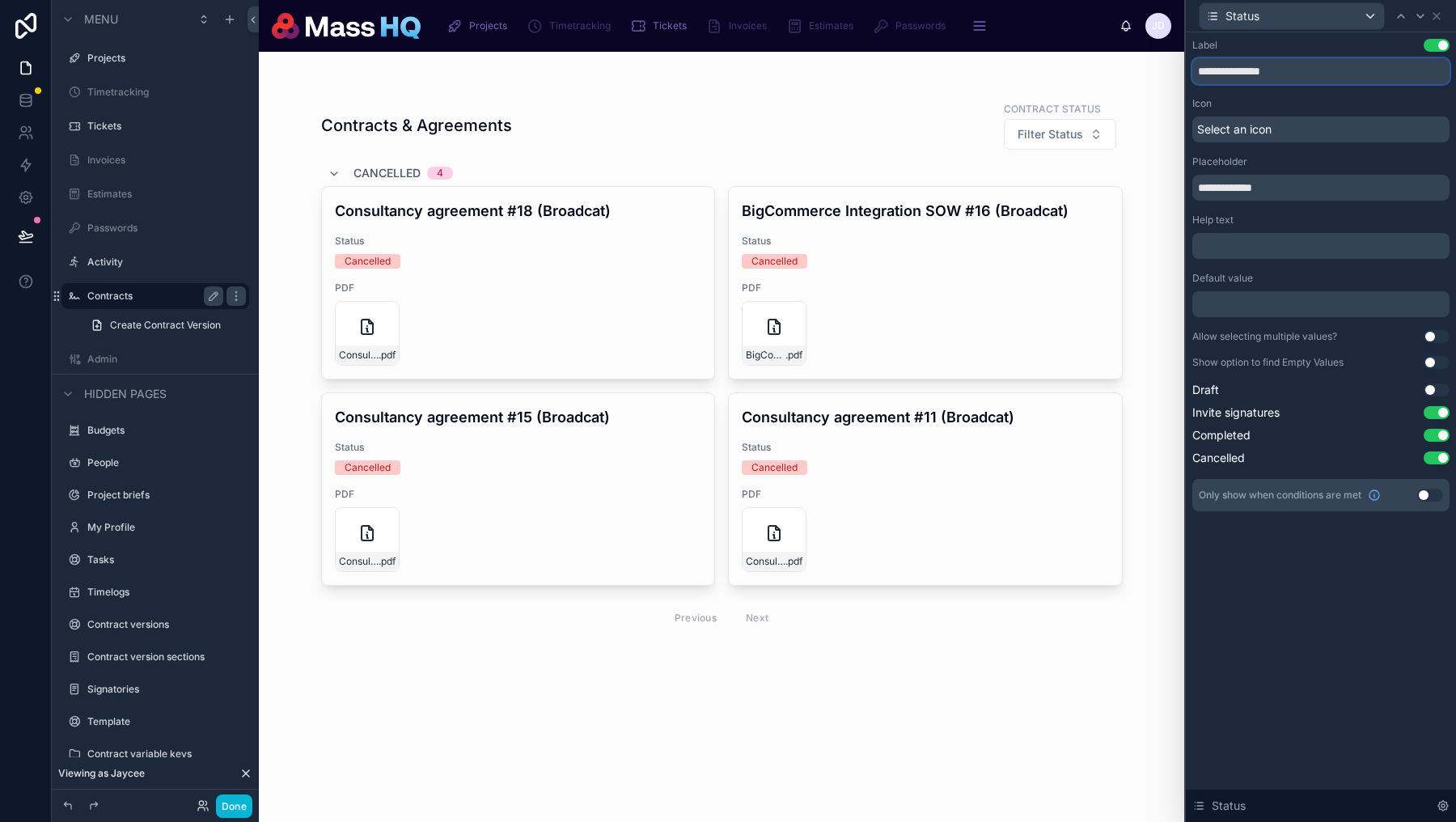
type input "**********"
click at [1217, 183] on input "**********" at bounding box center [1321, 187] width 257 height 26
type input "**********"
click at [1319, 301] on div at bounding box center [1321, 304] width 257 height 26
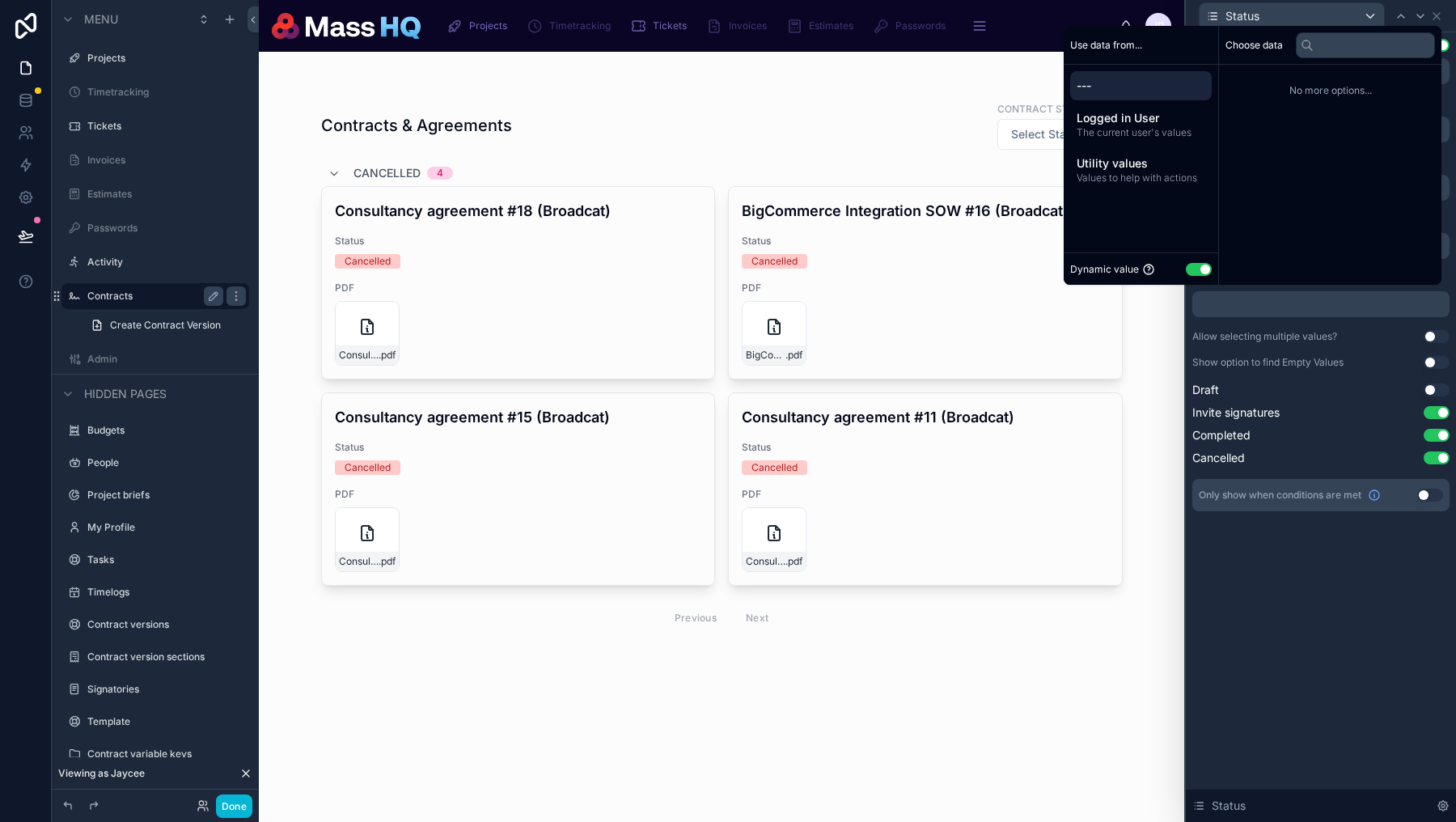
click at [1202, 265] on div "Dynamic value Use setting" at bounding box center [1142, 269] width 142 height 19
click at [1195, 271] on button "Use setting" at bounding box center [1199, 269] width 26 height 13
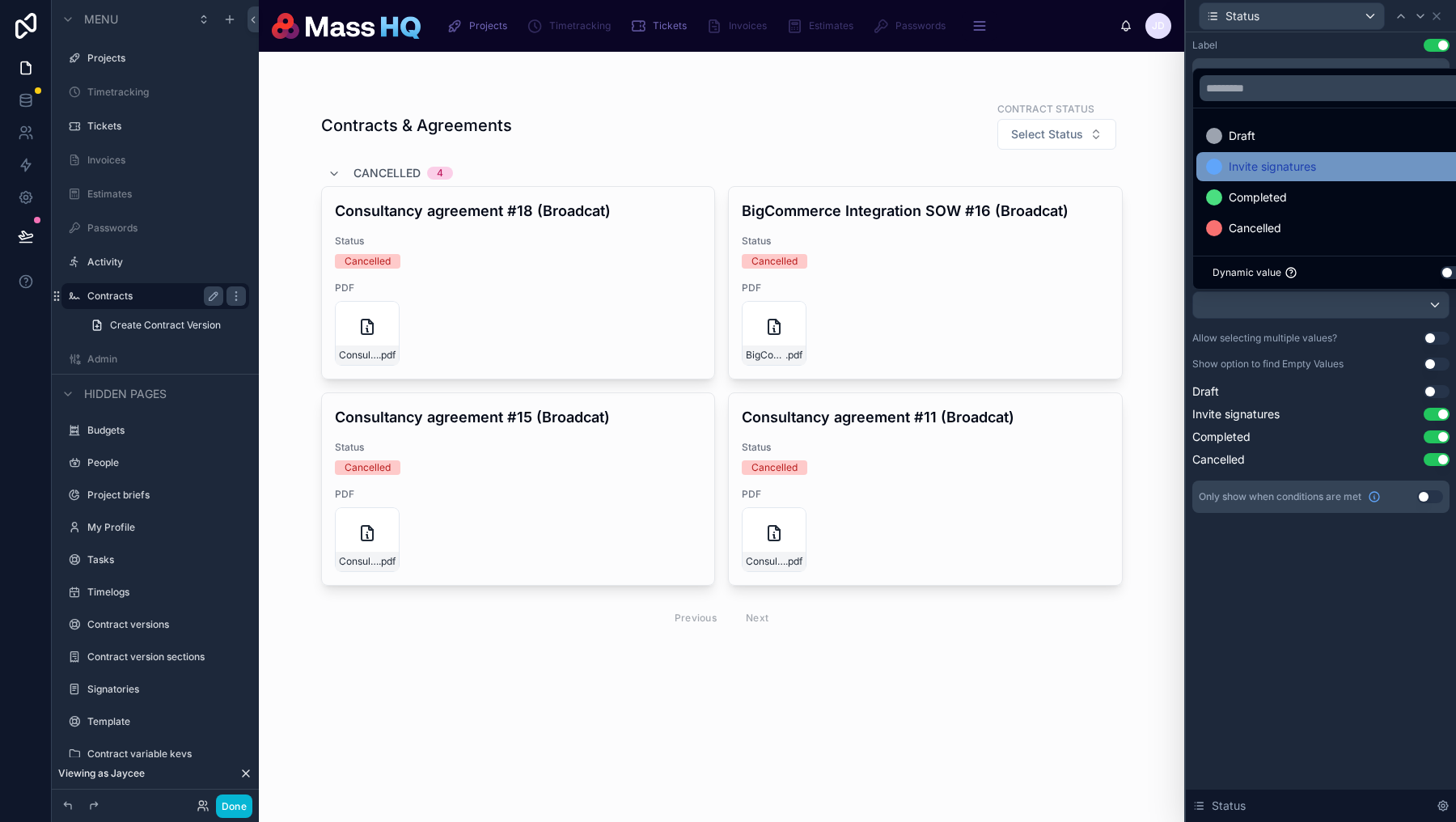
click at [1258, 173] on span "Invite signatures" at bounding box center [1273, 166] width 88 height 19
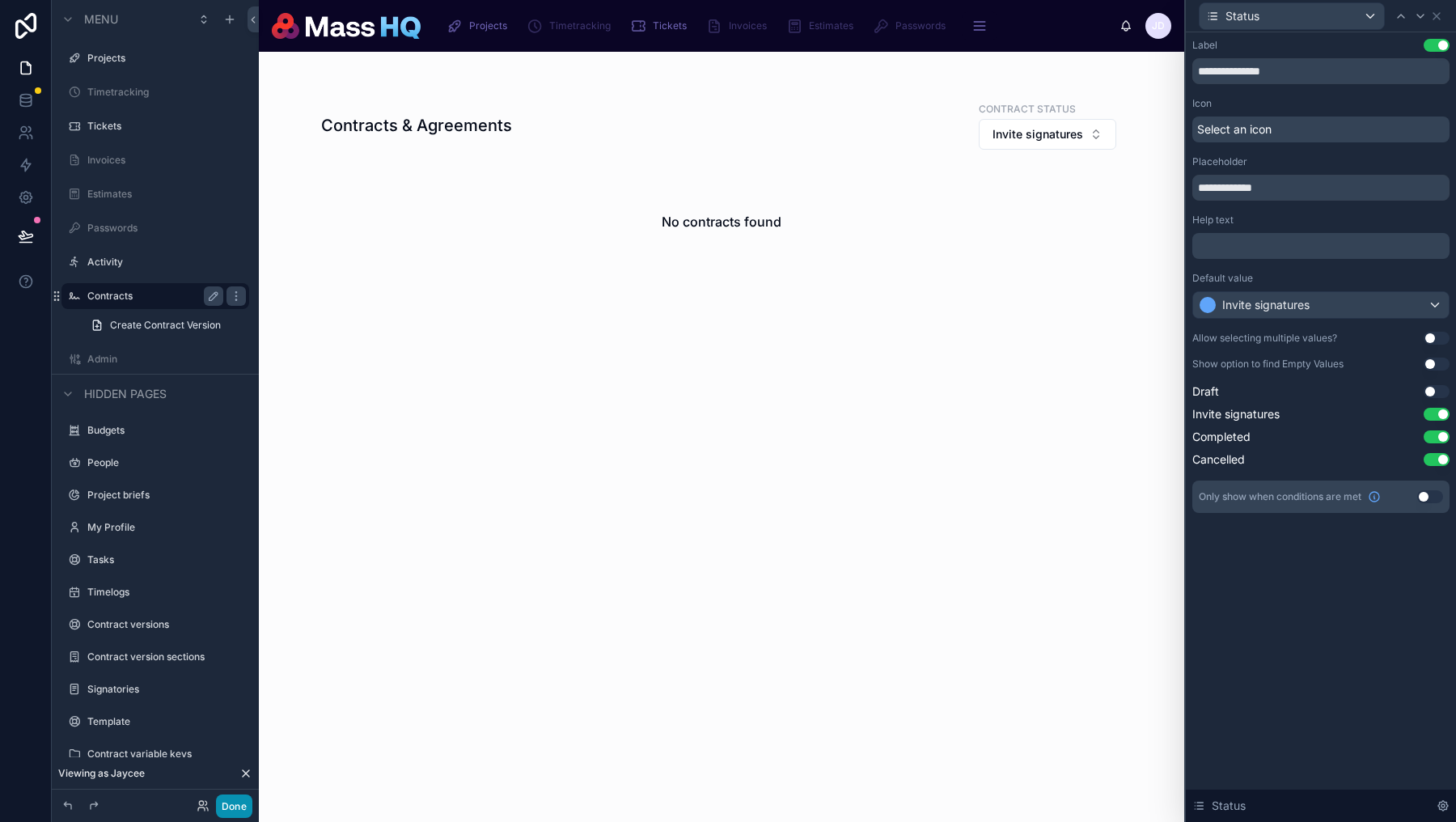
click at [243, 809] on button "Done" at bounding box center [234, 806] width 36 height 24
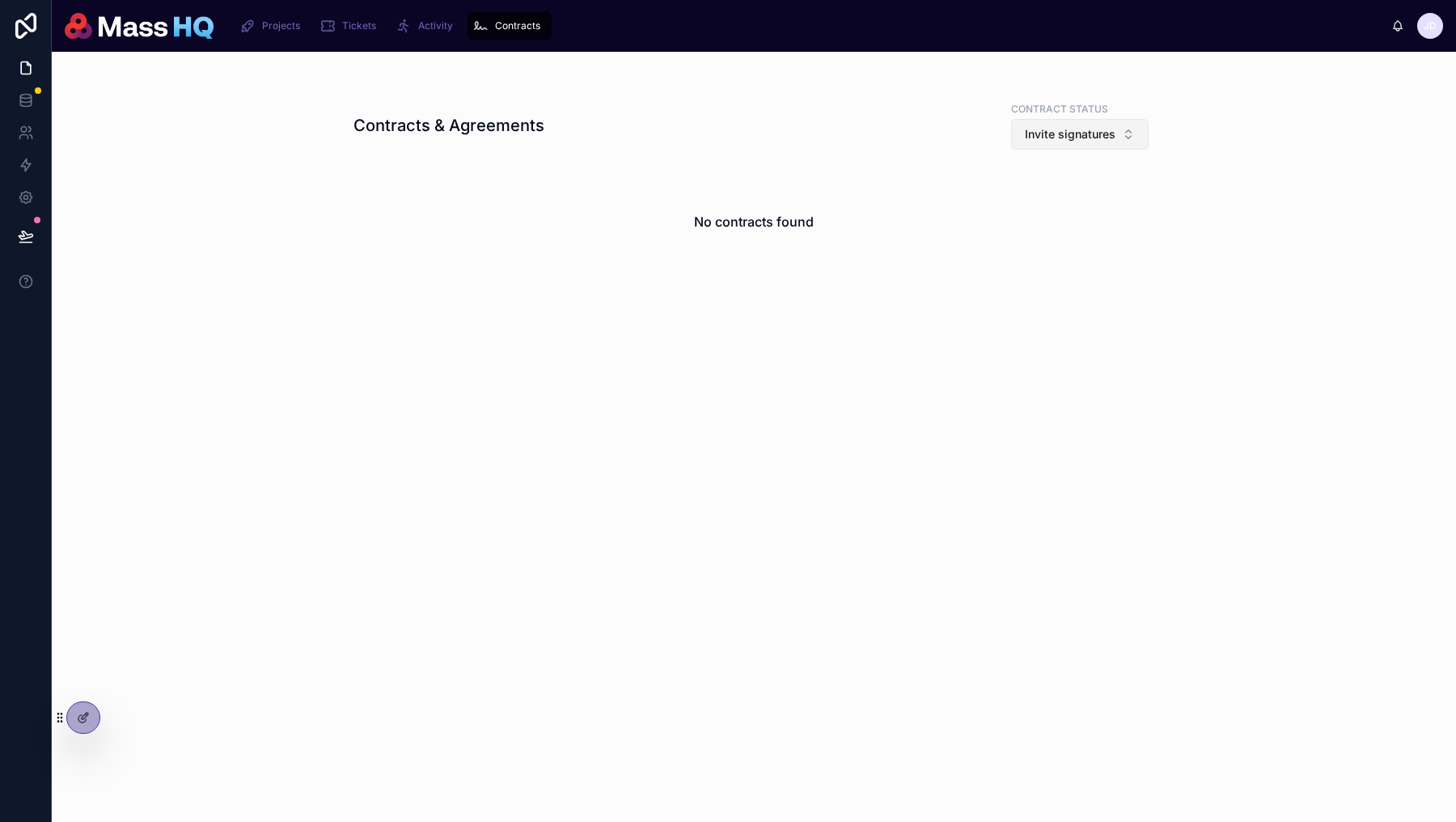
click at [1056, 141] on span "Invite signatures" at bounding box center [1070, 134] width 90 height 16
click at [1037, 277] on div "Cancelled" at bounding box center [1081, 277] width 194 height 26
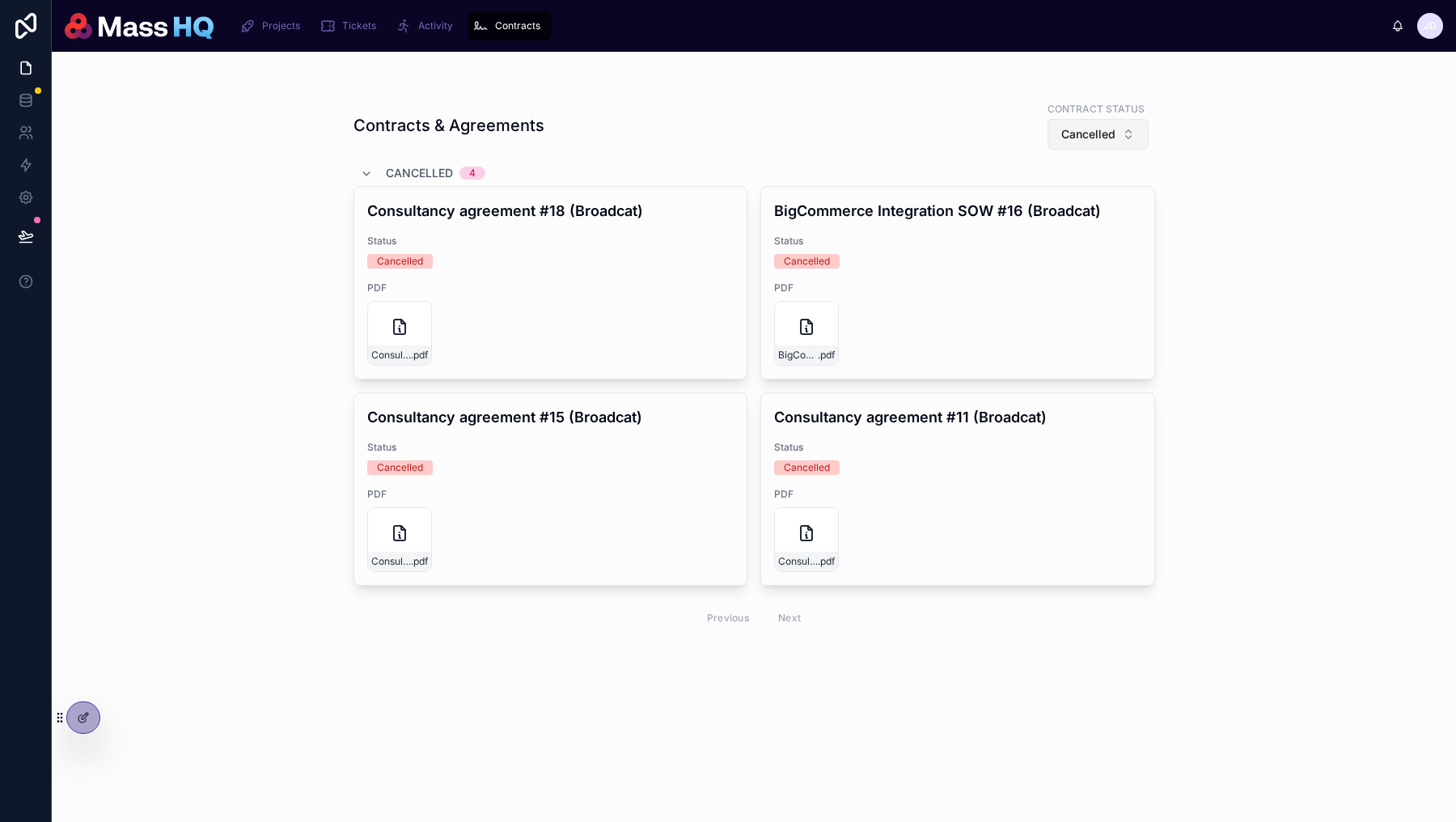
click at [1116, 132] on button "Cancelled" at bounding box center [1099, 134] width 101 height 30
click at [1064, 244] on div "Completed" at bounding box center [1098, 251] width 194 height 26
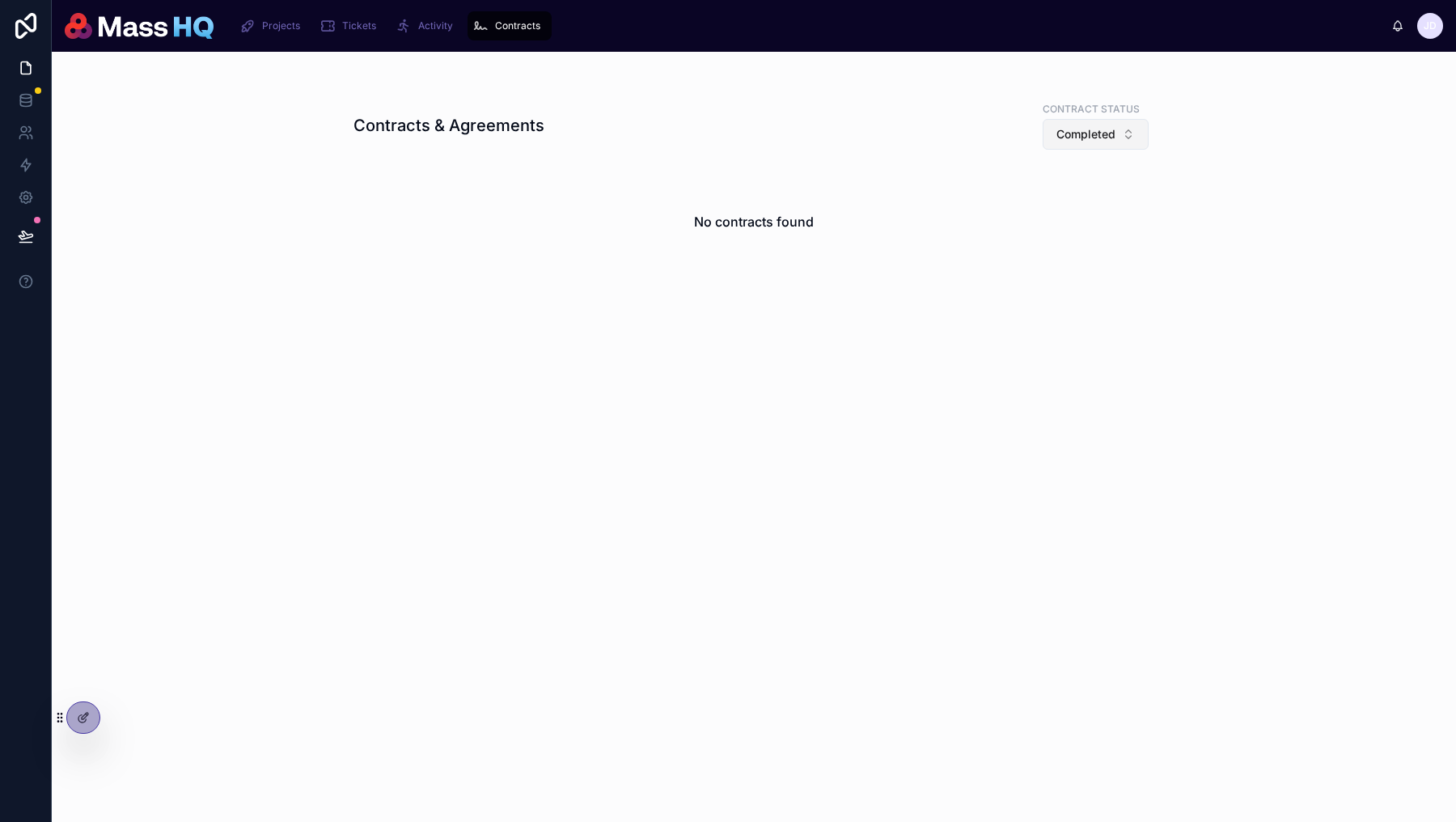
click at [1106, 134] on span "Completed" at bounding box center [1086, 134] width 59 height 16
click at [1064, 232] on div "Invite signatures" at bounding box center [1095, 225] width 194 height 26
click at [1098, 136] on span "Invite signatures" at bounding box center [1070, 134] width 90 height 16
click at [1037, 270] on div "Cancelled" at bounding box center [1081, 277] width 194 height 26
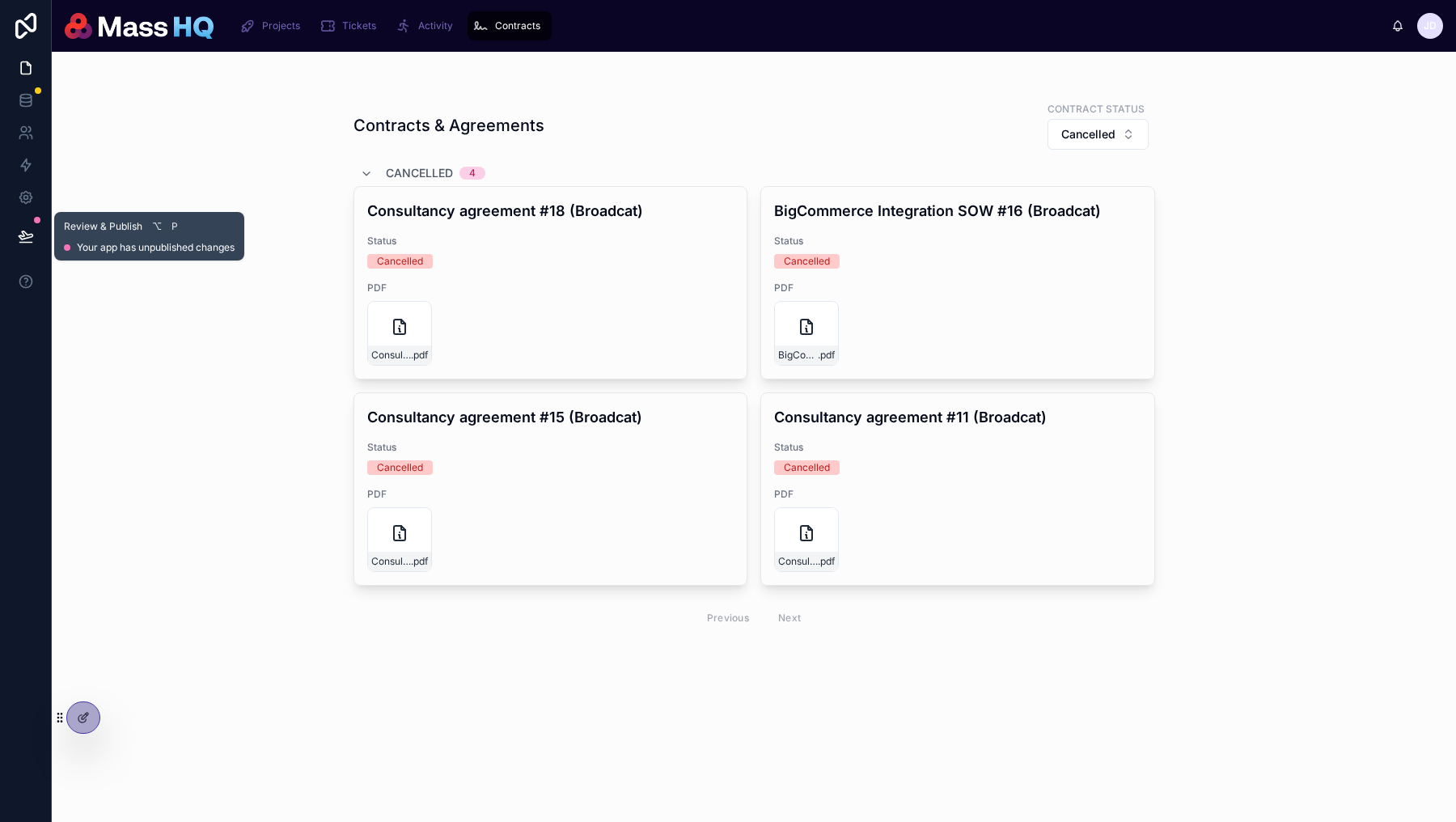
click at [34, 233] on button at bounding box center [26, 236] width 35 height 46
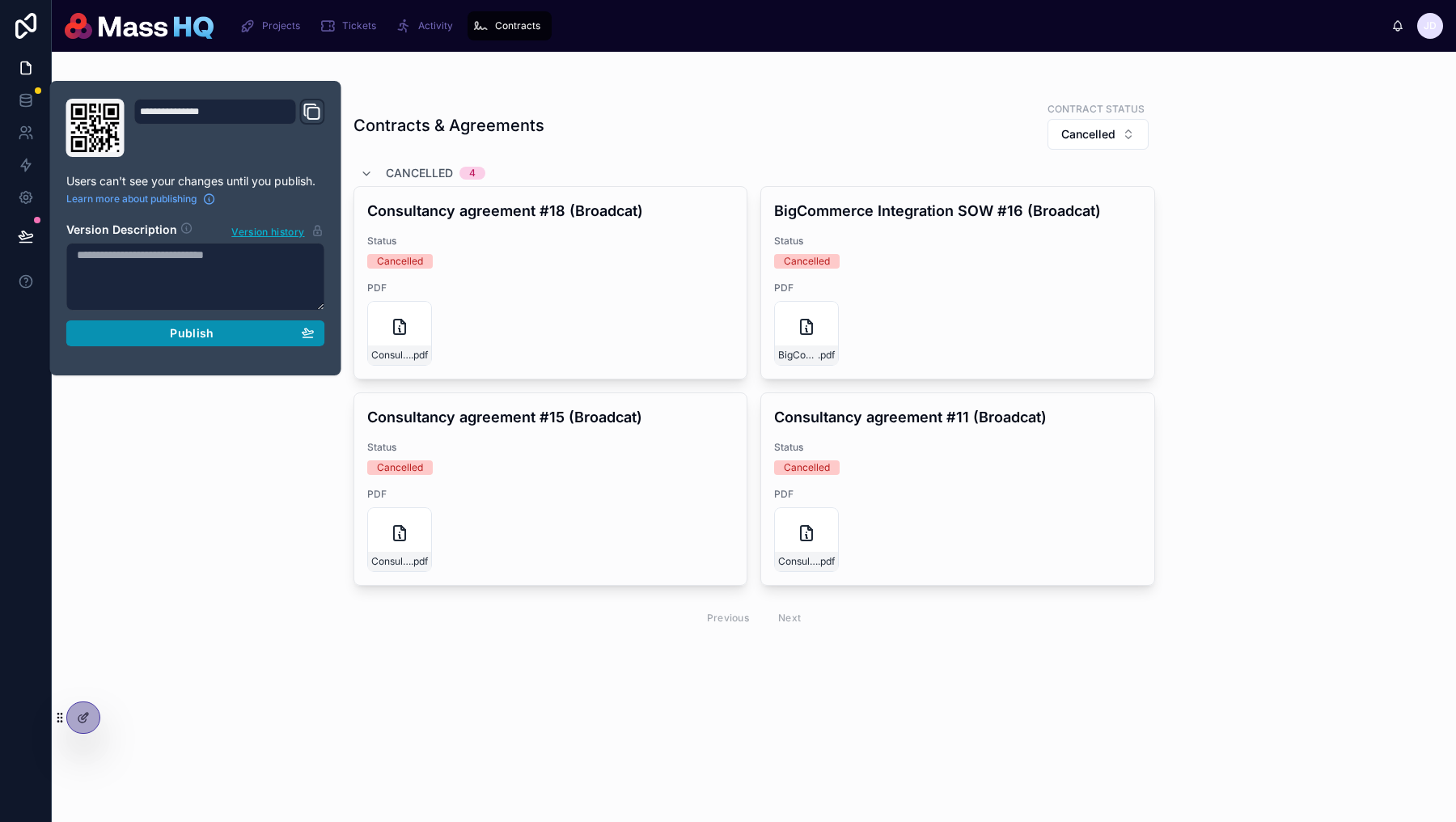
click at [214, 336] on div "Publish" at bounding box center [196, 333] width 238 height 14
